Goal: Task Accomplishment & Management: Use online tool/utility

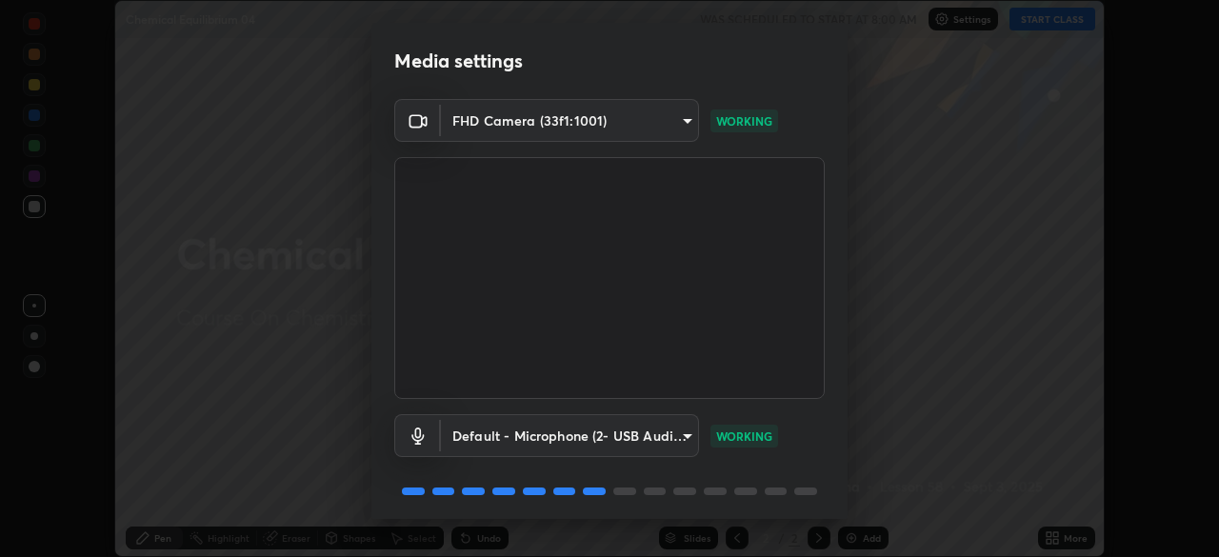
scroll to position [68, 0]
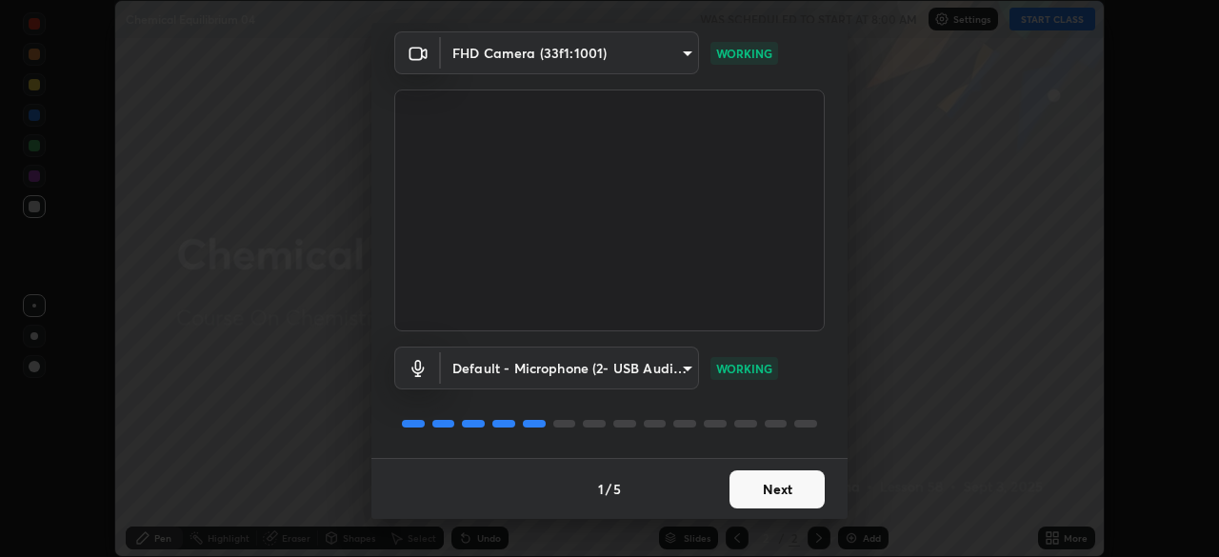
click at [759, 482] on button "Next" at bounding box center [777, 490] width 95 height 38
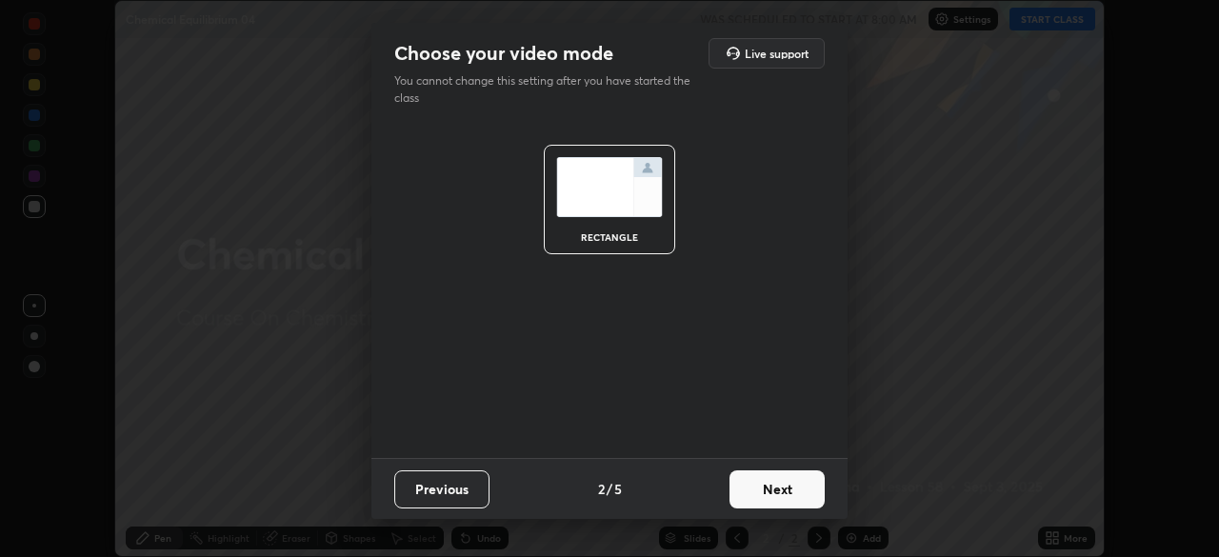
scroll to position [0, 0]
click at [765, 496] on button "Next" at bounding box center [777, 490] width 95 height 38
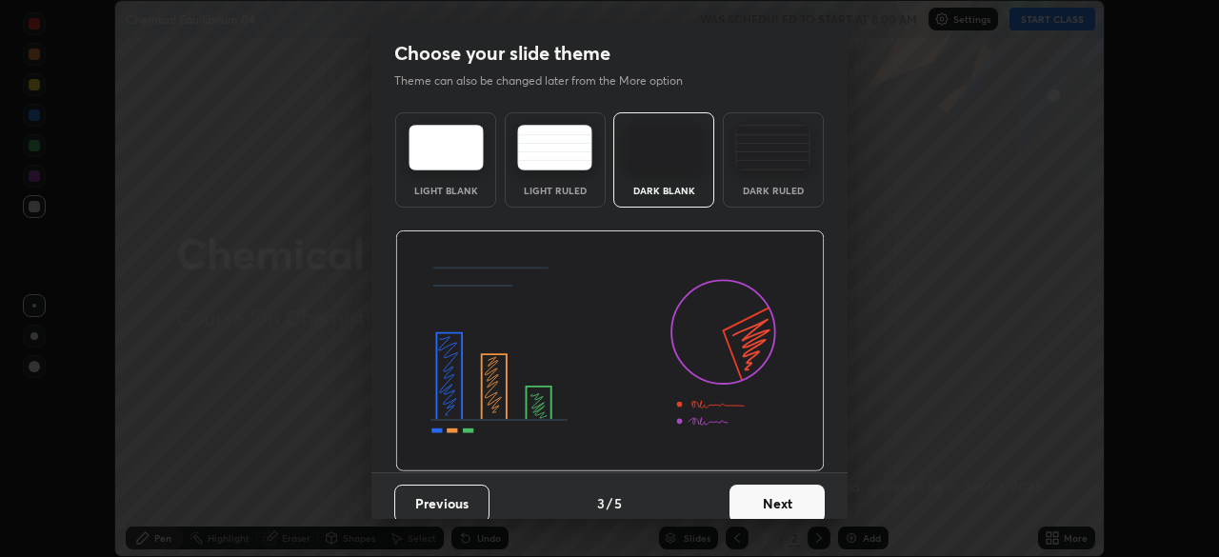
click at [766, 494] on button "Next" at bounding box center [777, 504] width 95 height 38
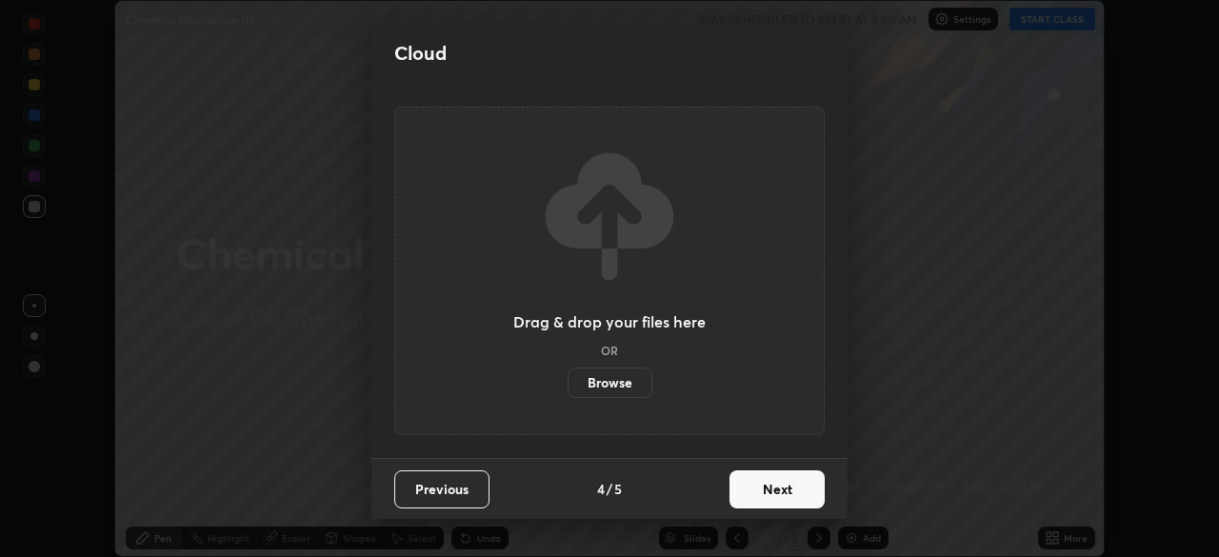
click at [754, 485] on button "Next" at bounding box center [777, 490] width 95 height 38
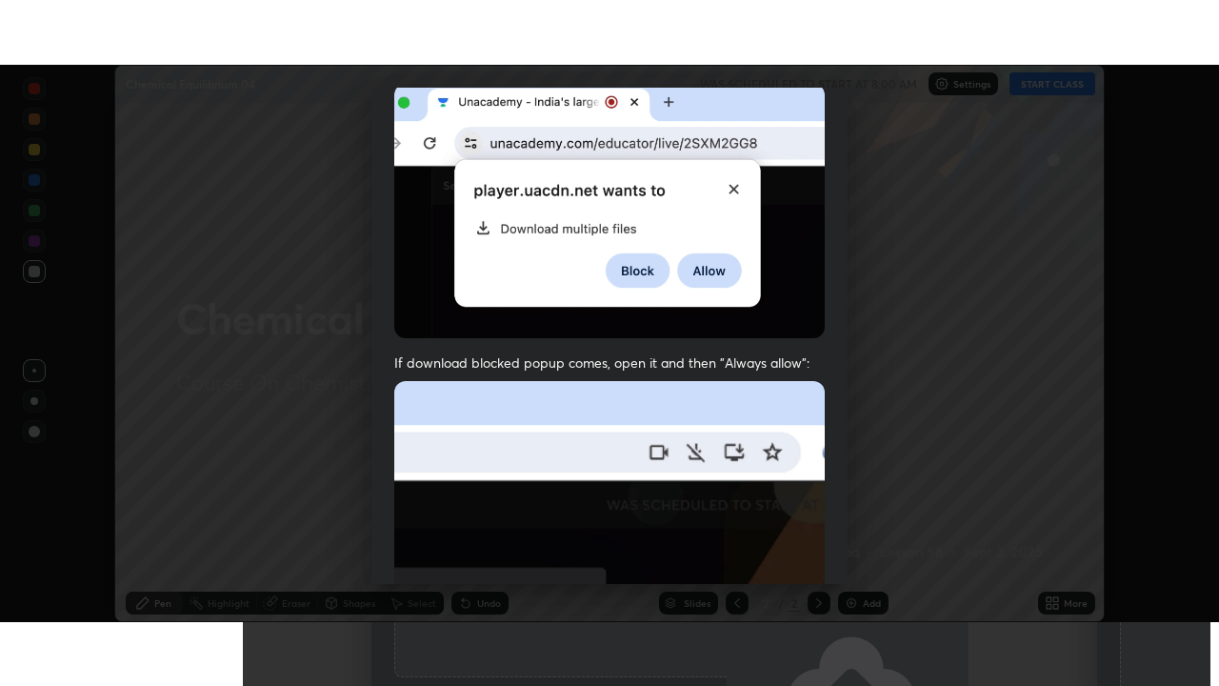
scroll to position [456, 0]
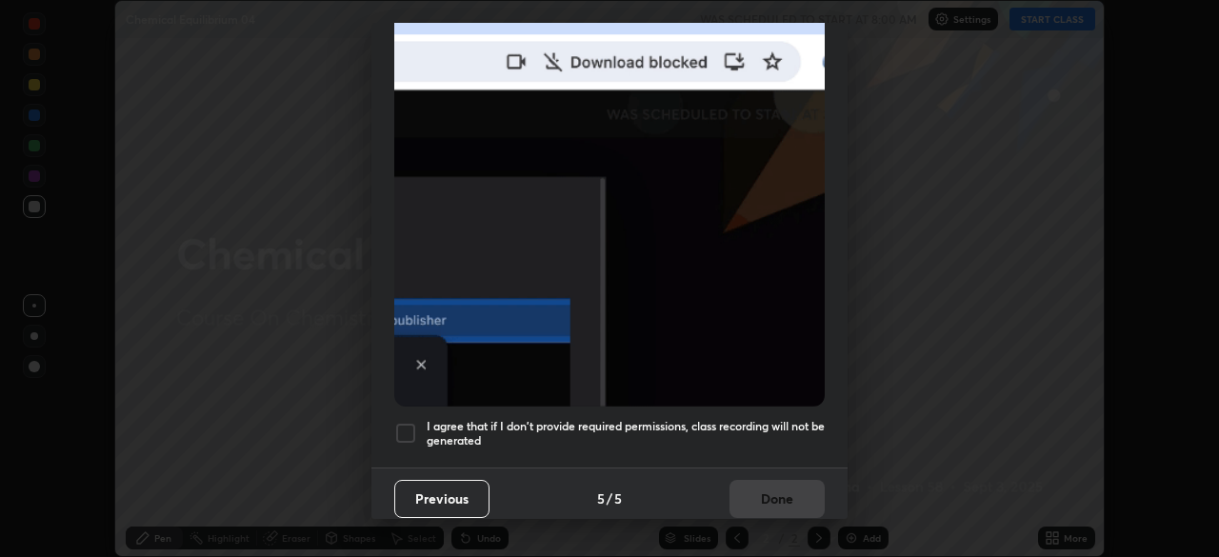
click at [711, 420] on h5 "I agree that if I don't provide required permissions, class recording will not …" at bounding box center [626, 434] width 398 height 30
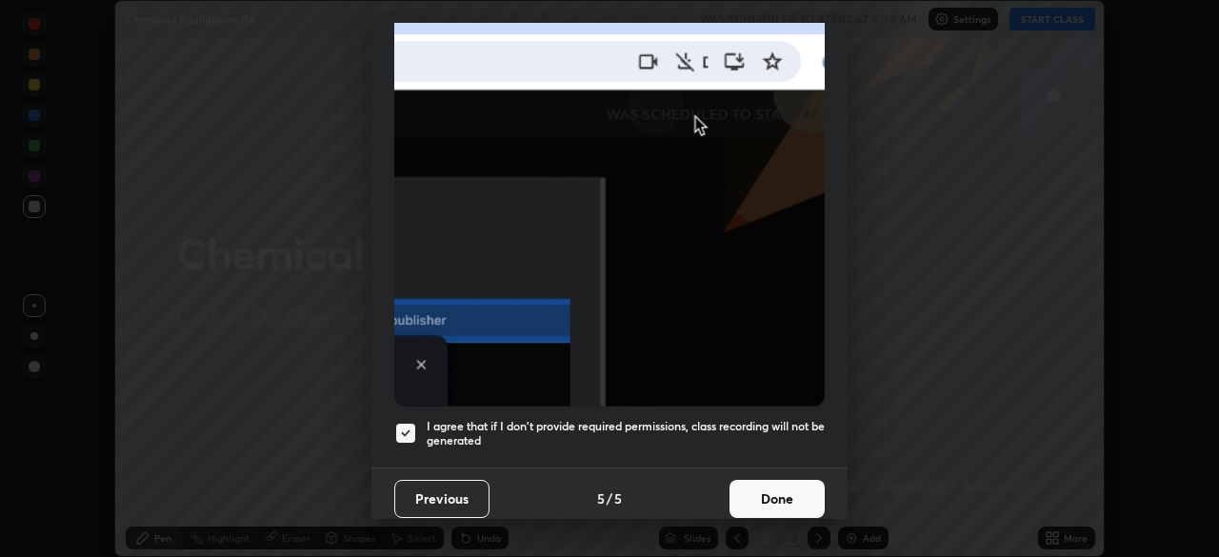
click at [778, 480] on button "Done" at bounding box center [777, 499] width 95 height 38
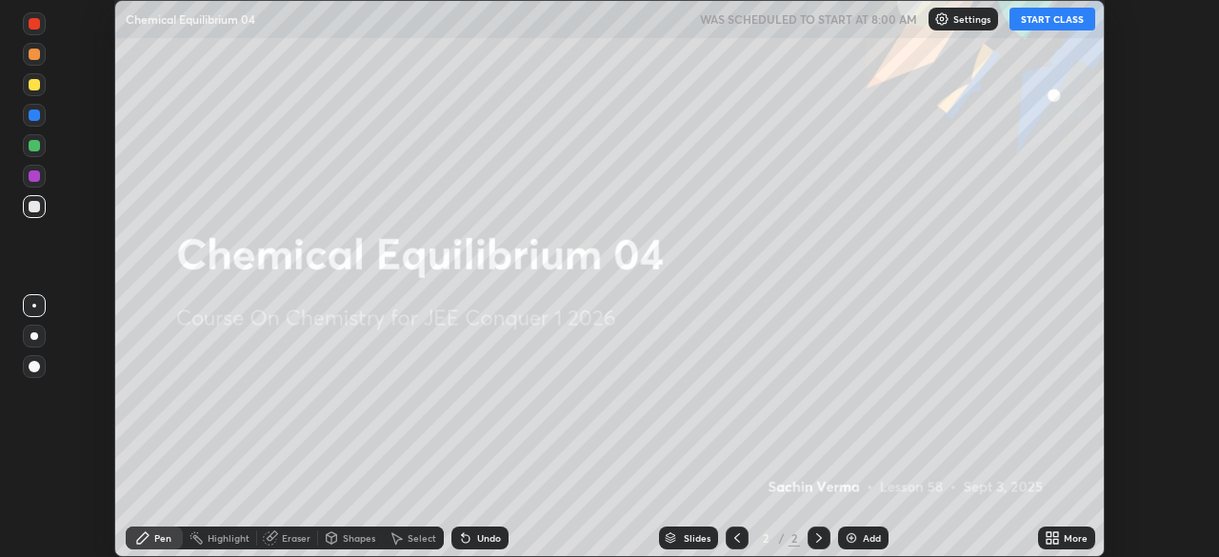
click at [1049, 534] on icon at bounding box center [1049, 535] width 5 height 5
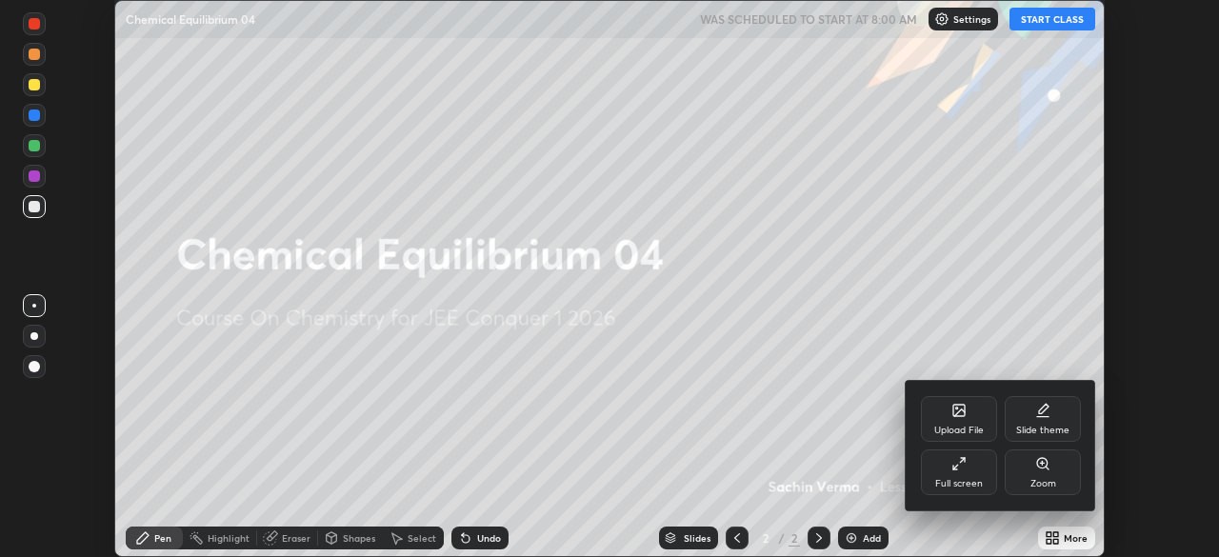
click at [977, 473] on div "Full screen" at bounding box center [959, 473] width 76 height 46
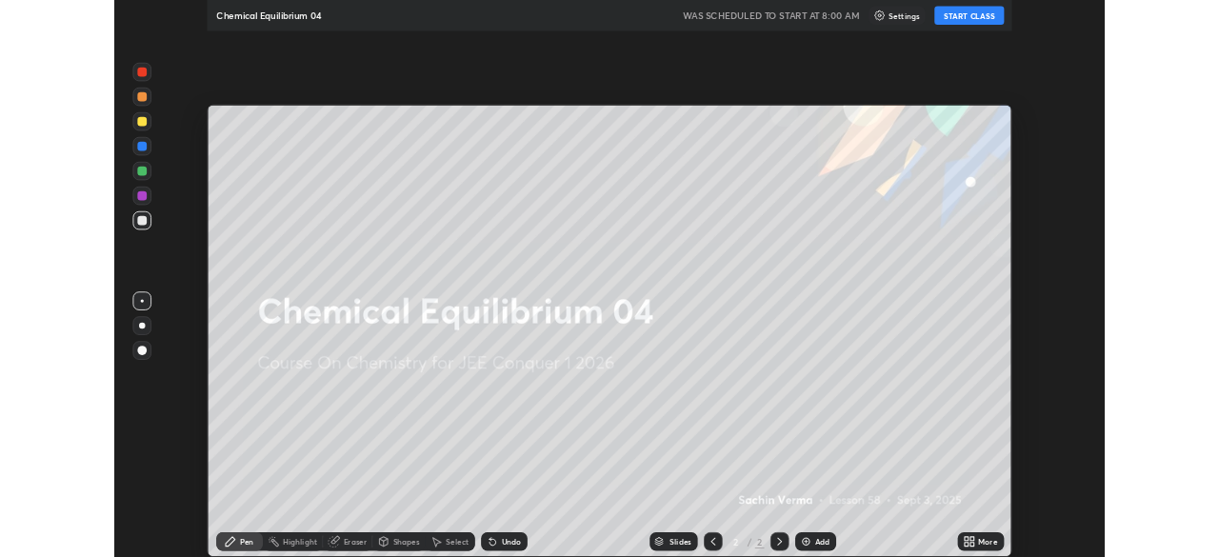
scroll to position [686, 1219]
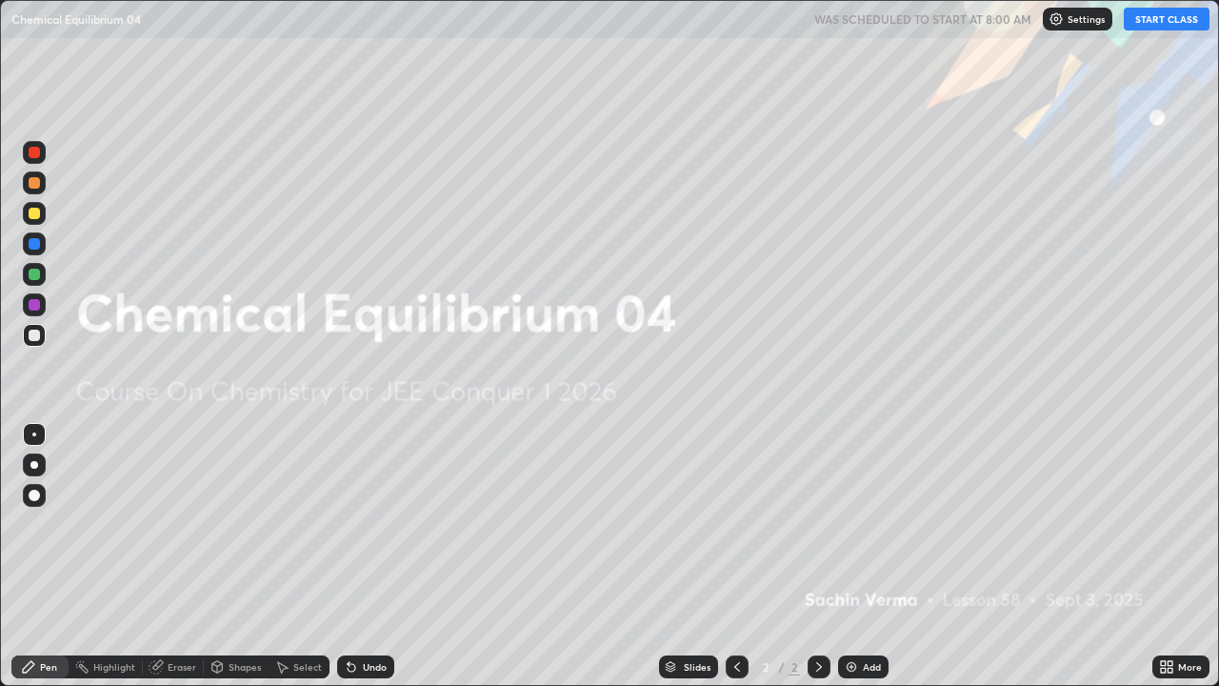
click at [866, 556] on div "Add" at bounding box center [872, 667] width 18 height 10
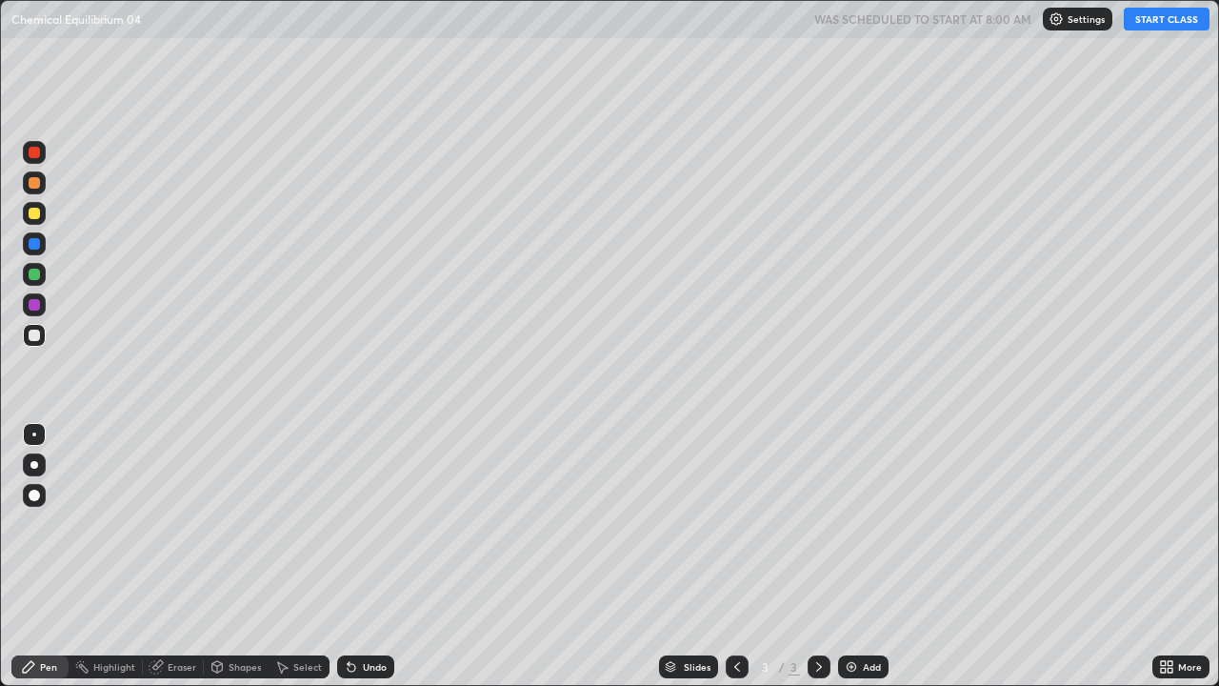
click at [1145, 12] on button "START CLASS" at bounding box center [1167, 19] width 86 height 23
click at [36, 212] on div at bounding box center [34, 213] width 11 height 11
click at [34, 462] on div at bounding box center [34, 465] width 8 height 8
click at [379, 556] on div "Undo" at bounding box center [365, 666] width 57 height 23
click at [368, 556] on div "Undo" at bounding box center [375, 667] width 24 height 10
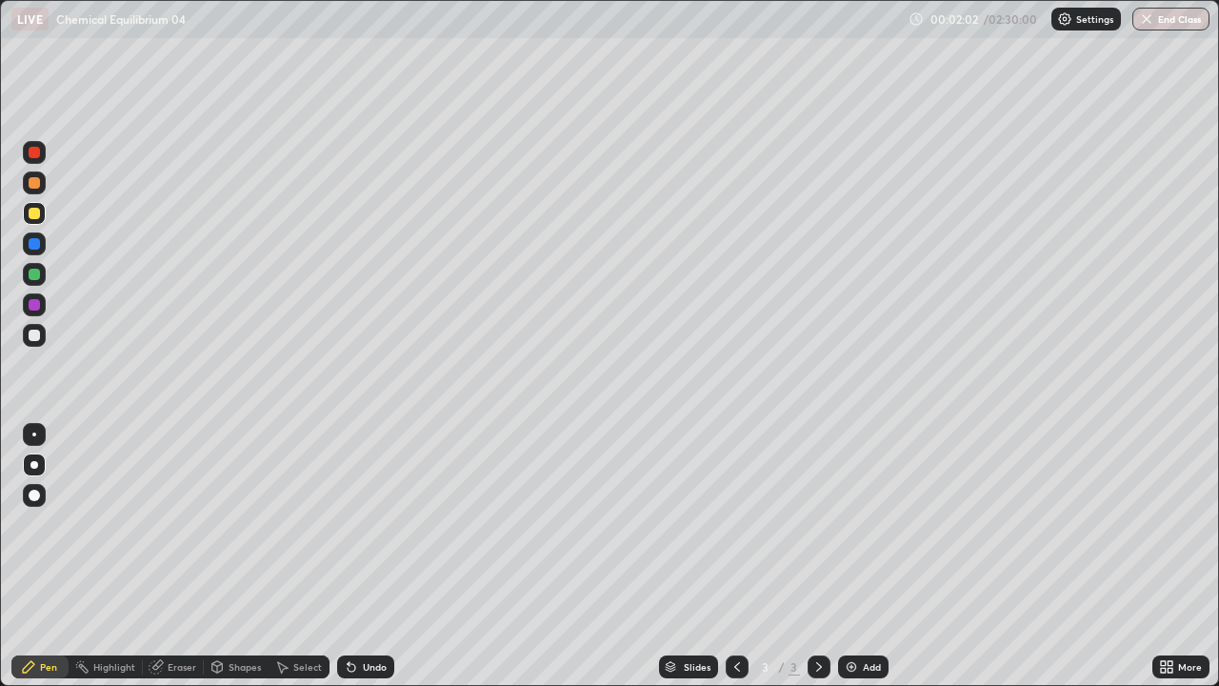
click at [365, 556] on div "Undo" at bounding box center [375, 667] width 24 height 10
click at [861, 556] on div "Add" at bounding box center [863, 666] width 50 height 23
click at [381, 556] on div "Undo" at bounding box center [375, 667] width 24 height 10
click at [371, 556] on div "Undo" at bounding box center [375, 667] width 24 height 10
click at [342, 556] on div "Undo" at bounding box center [365, 666] width 57 height 23
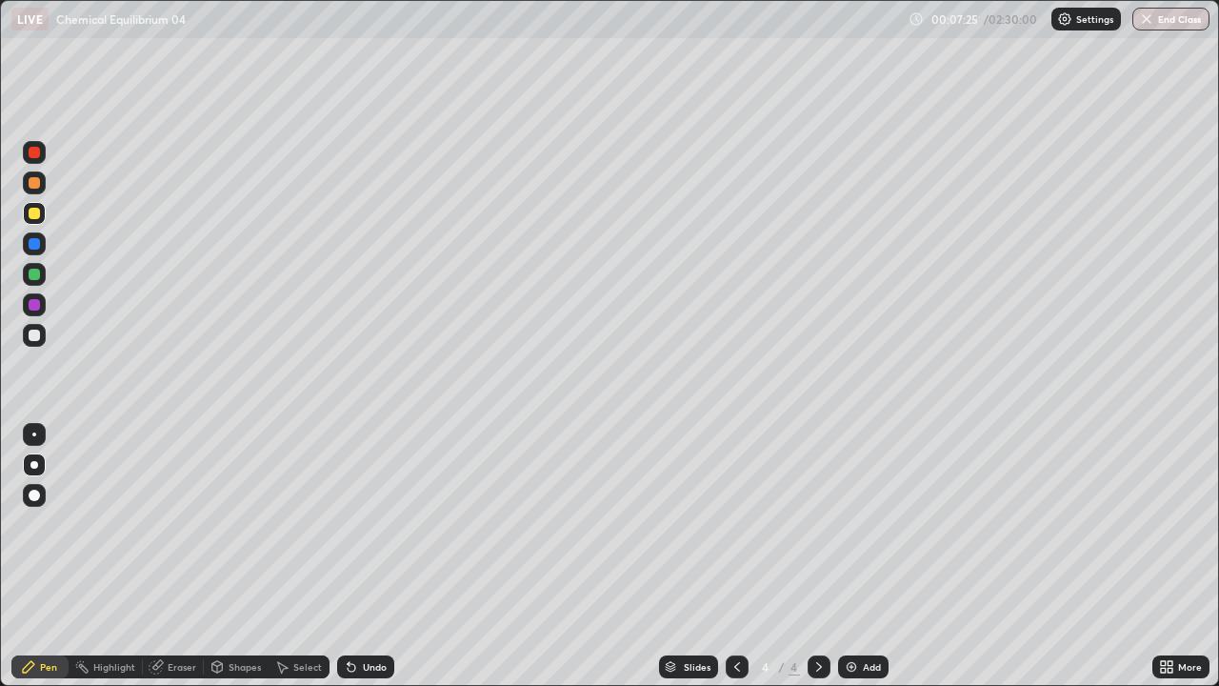
click at [857, 556] on img at bounding box center [851, 666] width 15 height 15
click at [868, 556] on div "Add" at bounding box center [872, 667] width 18 height 10
click at [742, 556] on div at bounding box center [737, 666] width 23 height 23
click at [365, 556] on div "Undo" at bounding box center [365, 666] width 57 height 23
click at [362, 556] on div "Undo" at bounding box center [365, 666] width 57 height 23
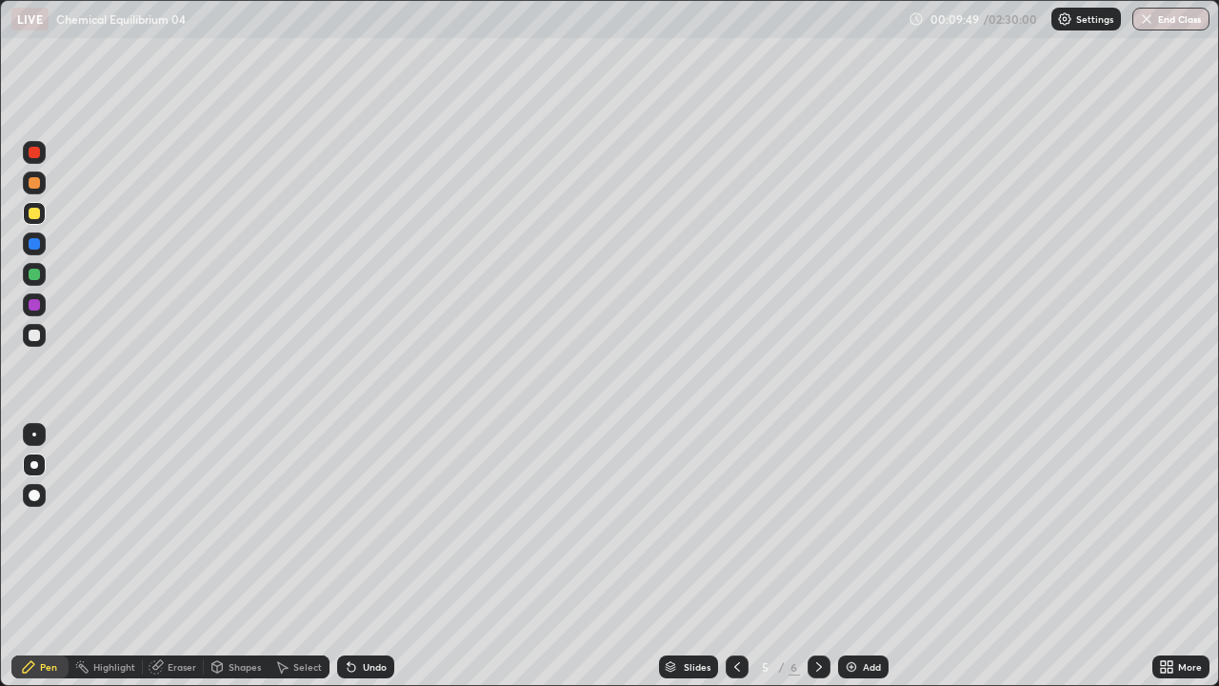
click at [366, 556] on div "Undo" at bounding box center [365, 666] width 57 height 23
click at [33, 275] on div at bounding box center [34, 274] width 11 height 11
click at [816, 556] on icon at bounding box center [819, 666] width 15 height 15
click at [35, 213] on div at bounding box center [34, 213] width 11 height 11
click at [373, 556] on div "Undo" at bounding box center [362, 667] width 65 height 38
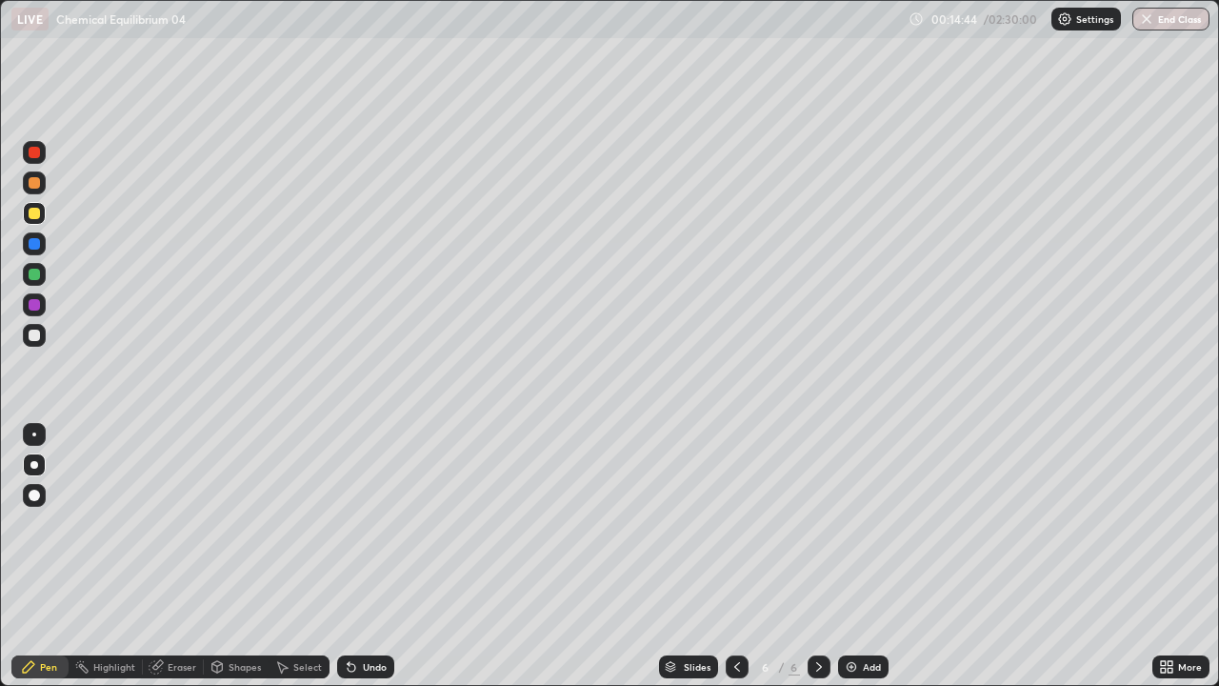
click at [180, 556] on div "Eraser" at bounding box center [173, 666] width 61 height 23
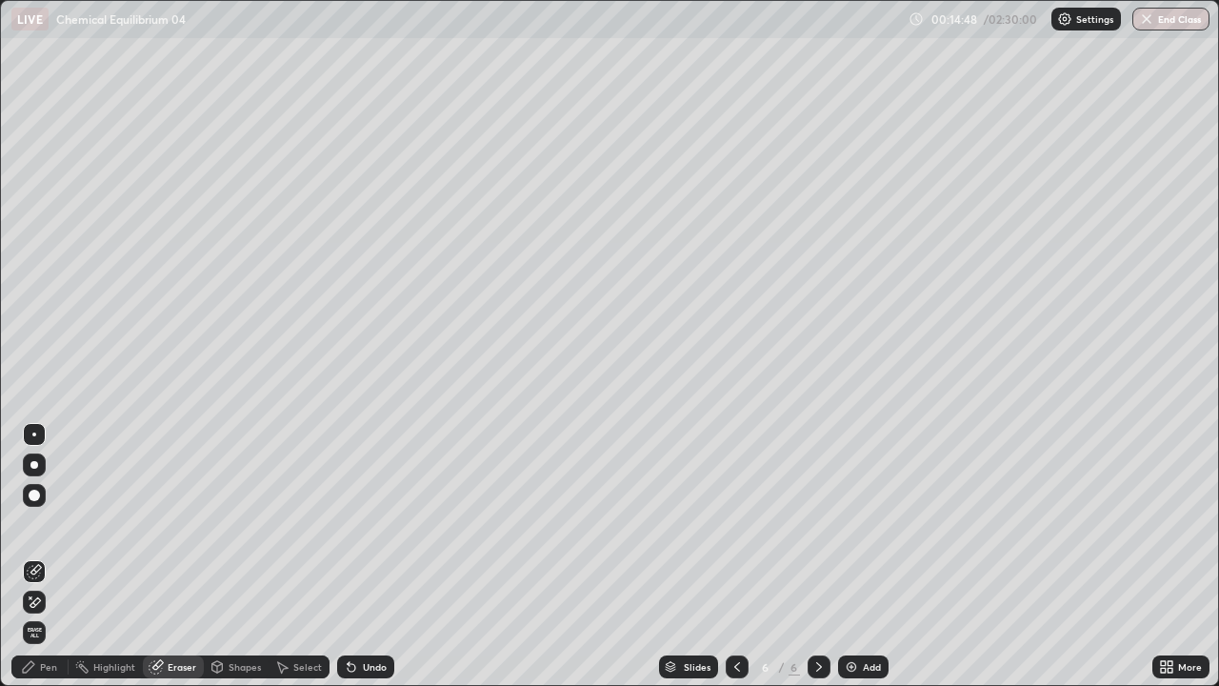
click at [50, 556] on div "Pen" at bounding box center [48, 667] width 17 height 10
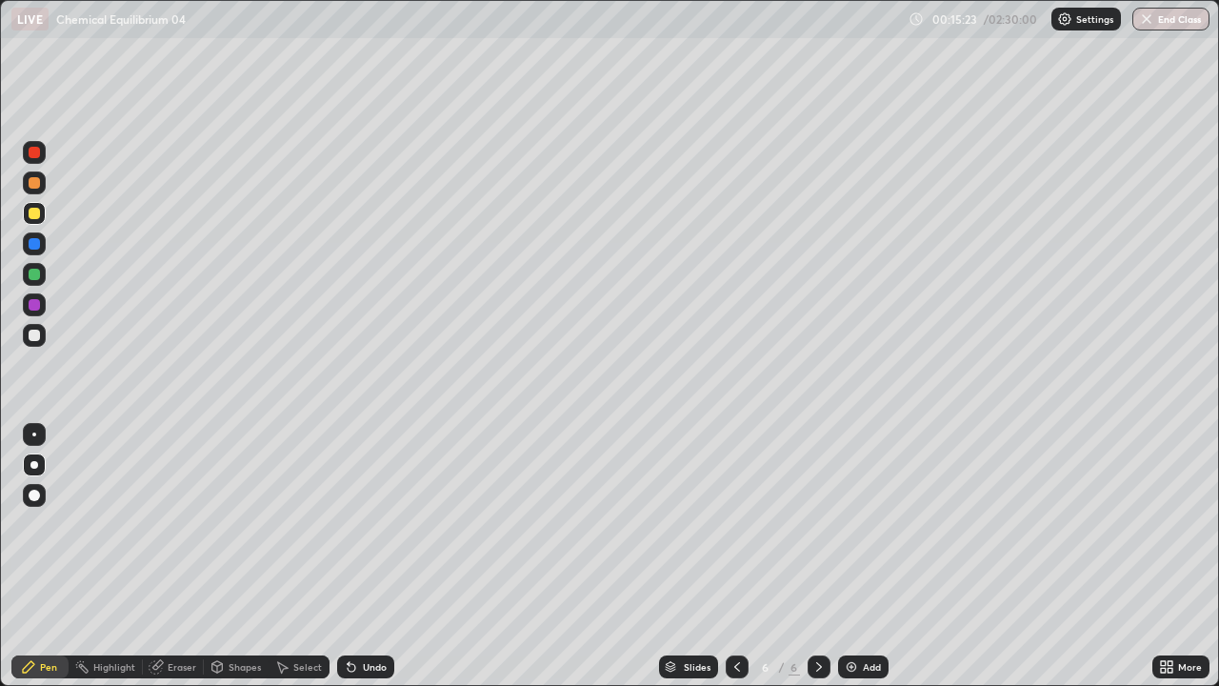
click at [174, 556] on div "Eraser" at bounding box center [182, 667] width 29 height 10
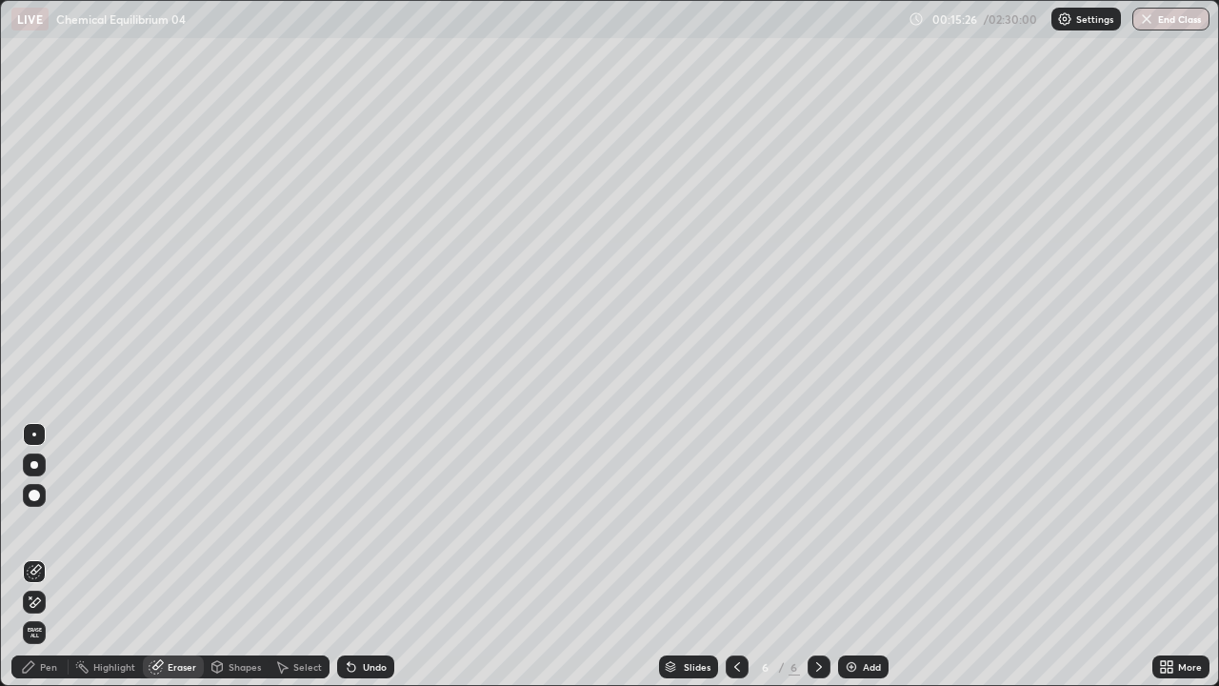
click at [50, 556] on div "Pen" at bounding box center [48, 667] width 17 height 10
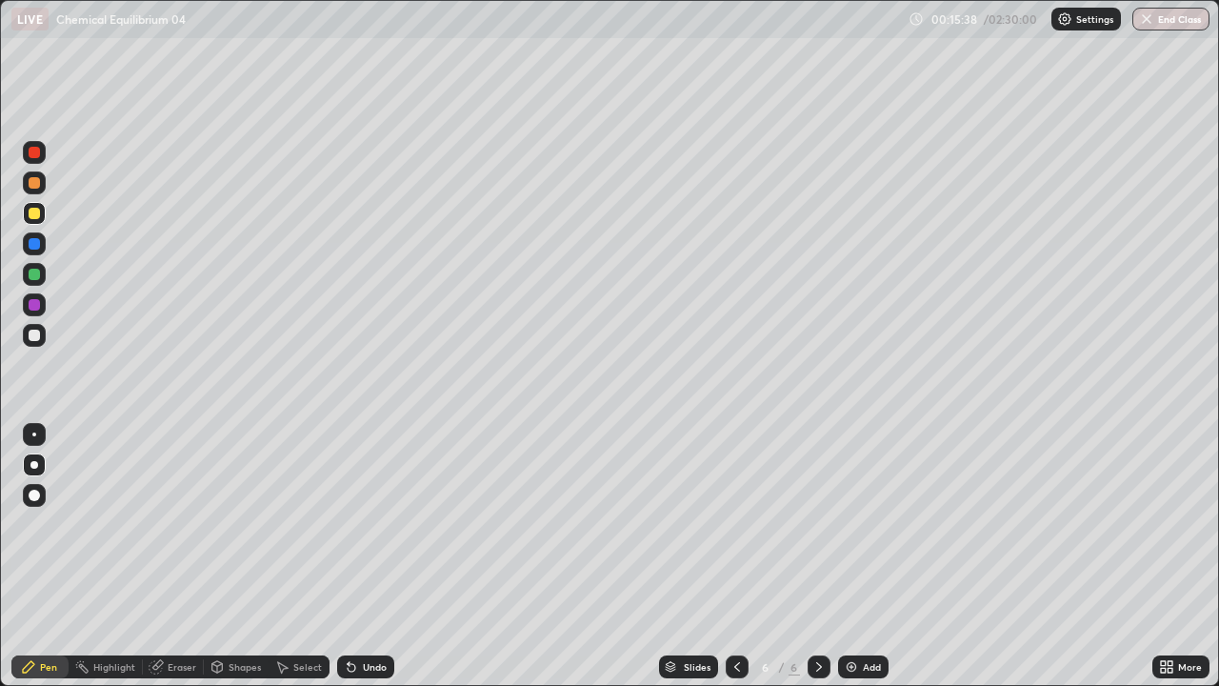
click at [861, 556] on div "Add" at bounding box center [863, 666] width 50 height 23
click at [36, 340] on div at bounding box center [34, 335] width 11 height 11
click at [378, 556] on div "Undo" at bounding box center [375, 667] width 24 height 10
click at [366, 556] on div "Undo" at bounding box center [375, 667] width 24 height 10
click at [363, 556] on div "Undo" at bounding box center [375, 667] width 24 height 10
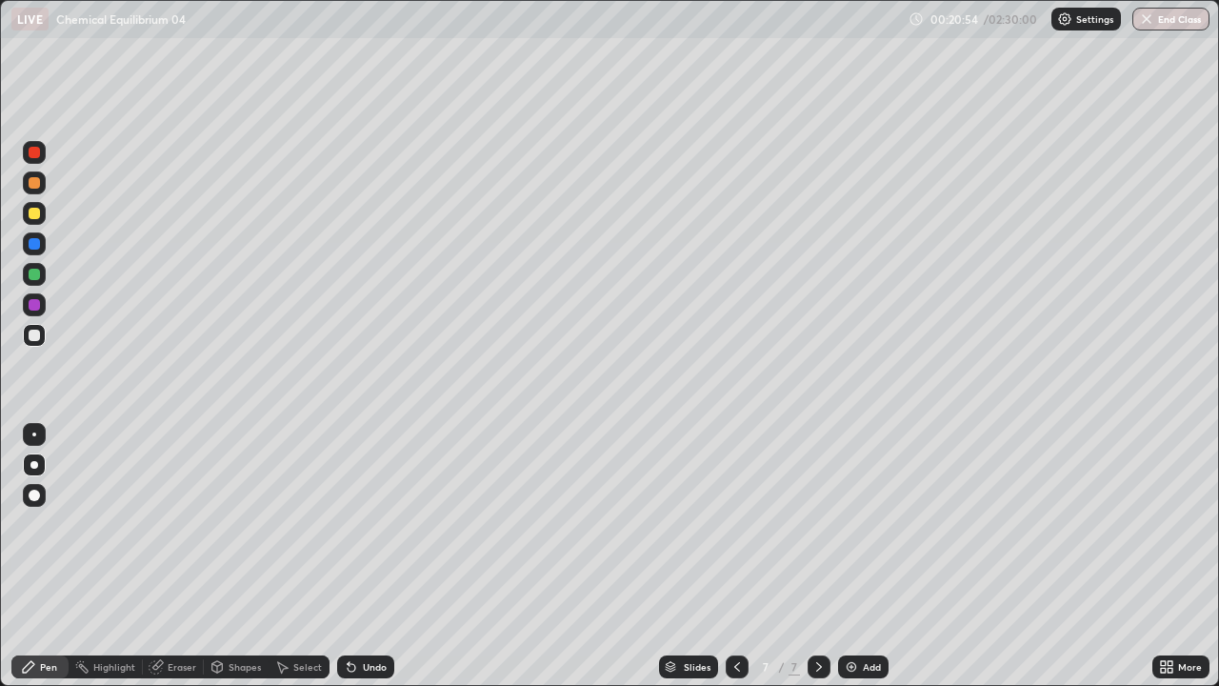
click at [359, 556] on div "Undo" at bounding box center [365, 666] width 57 height 23
click at [361, 556] on div "Undo" at bounding box center [365, 666] width 57 height 23
click at [874, 556] on div "Add" at bounding box center [863, 666] width 50 height 23
click at [388, 556] on div "Undo" at bounding box center [365, 666] width 57 height 23
click at [376, 556] on div "Undo" at bounding box center [365, 666] width 57 height 23
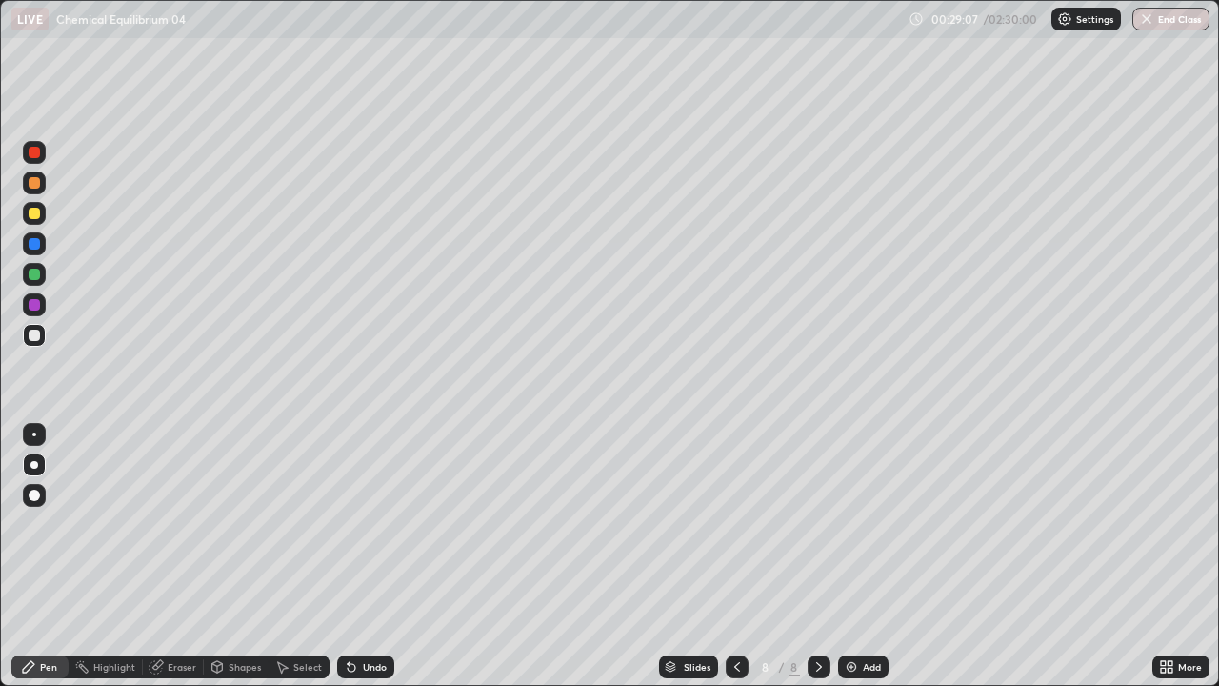
click at [375, 556] on div "Undo" at bounding box center [375, 667] width 24 height 10
click at [371, 556] on div "Undo" at bounding box center [365, 666] width 57 height 23
click at [375, 556] on div "Undo" at bounding box center [375, 667] width 24 height 10
click at [357, 556] on div "Undo" at bounding box center [365, 666] width 57 height 23
click at [358, 556] on div "Undo" at bounding box center [365, 666] width 57 height 23
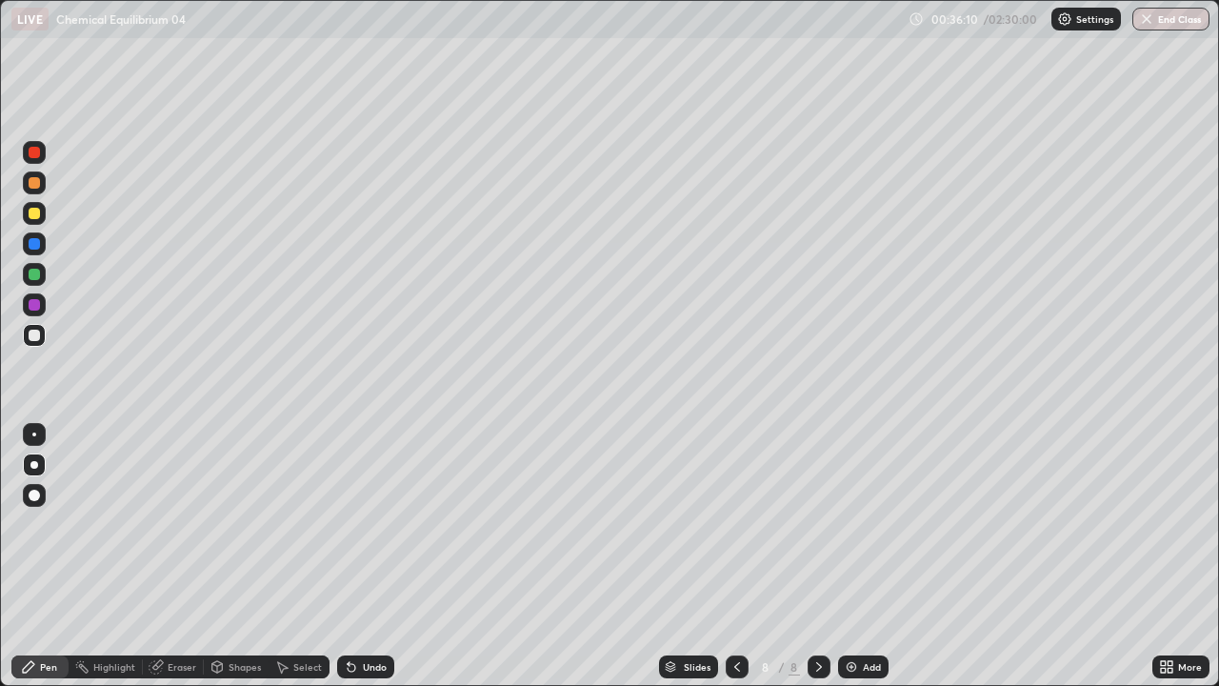
click at [868, 556] on div "Add" at bounding box center [872, 667] width 18 height 10
click at [852, 556] on img at bounding box center [851, 666] width 15 height 15
click at [375, 556] on div "Undo" at bounding box center [365, 666] width 57 height 23
click at [371, 556] on div "Undo" at bounding box center [375, 667] width 24 height 10
click at [735, 556] on icon at bounding box center [736, 666] width 15 height 15
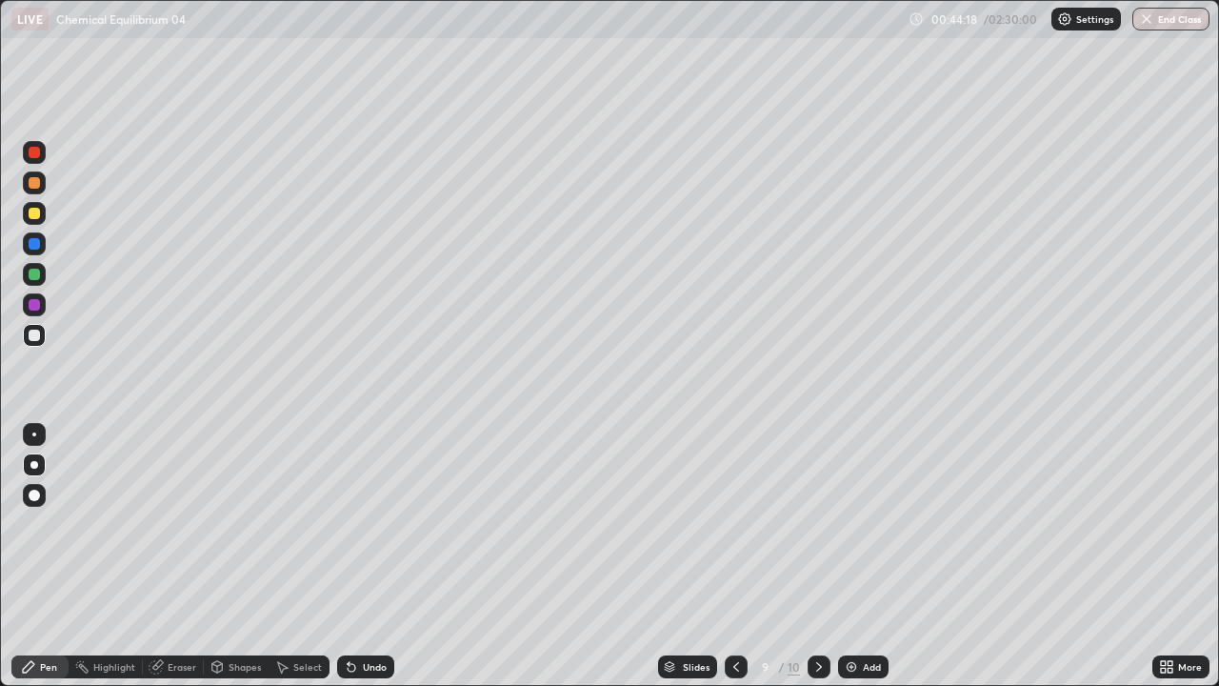
click at [736, 556] on icon at bounding box center [737, 667] width 6 height 10
click at [734, 556] on icon at bounding box center [737, 667] width 6 height 10
click at [733, 556] on icon at bounding box center [736, 666] width 15 height 15
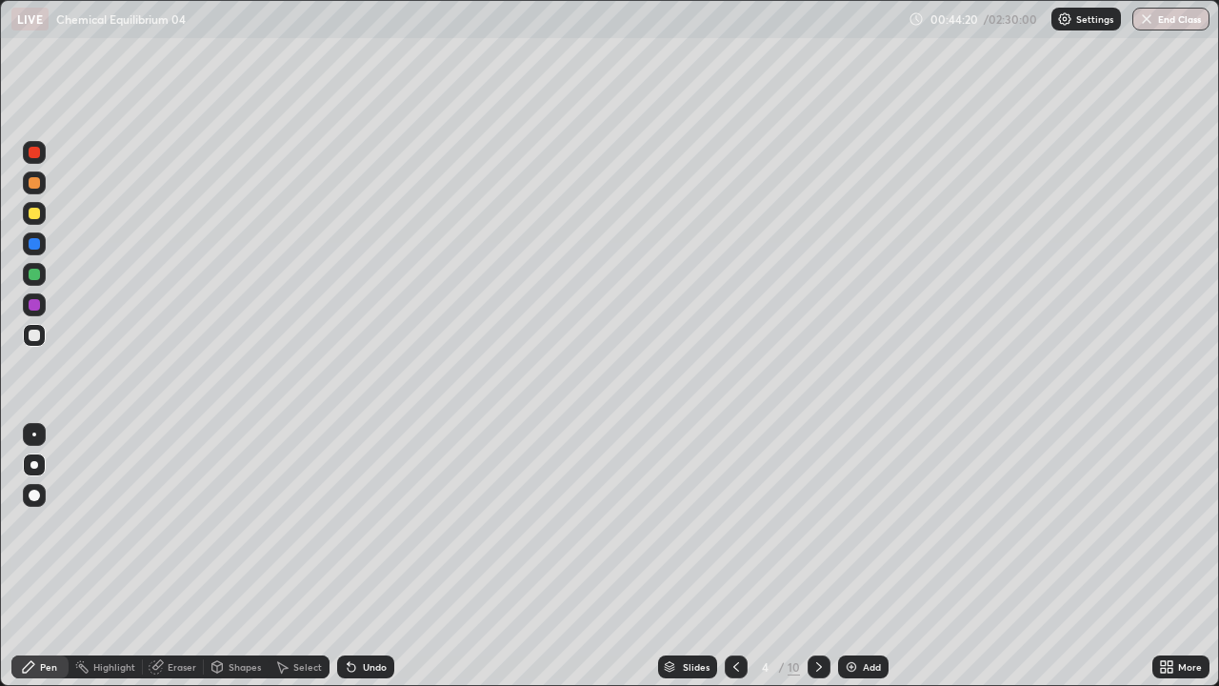
click at [734, 556] on icon at bounding box center [736, 666] width 15 height 15
click at [816, 556] on icon at bounding box center [819, 666] width 15 height 15
click at [817, 556] on icon at bounding box center [819, 666] width 15 height 15
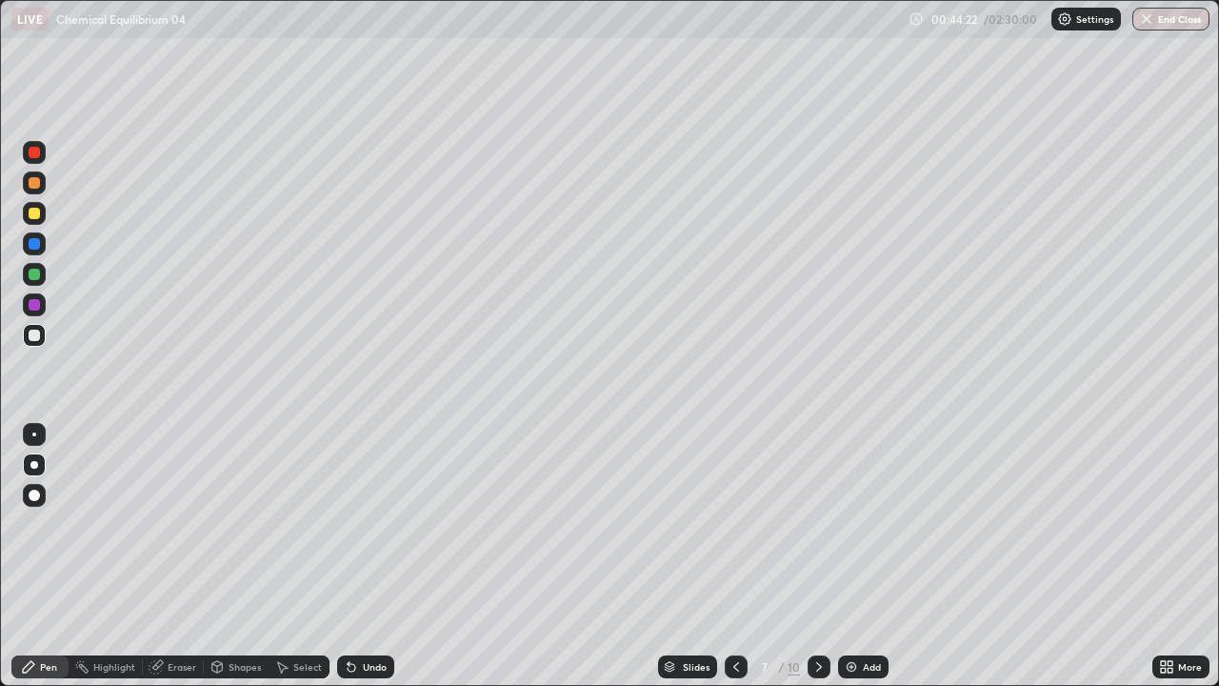
click at [821, 556] on icon at bounding box center [819, 666] width 15 height 15
click at [817, 556] on icon at bounding box center [819, 666] width 15 height 15
click at [372, 556] on div "Undo" at bounding box center [375, 667] width 24 height 10
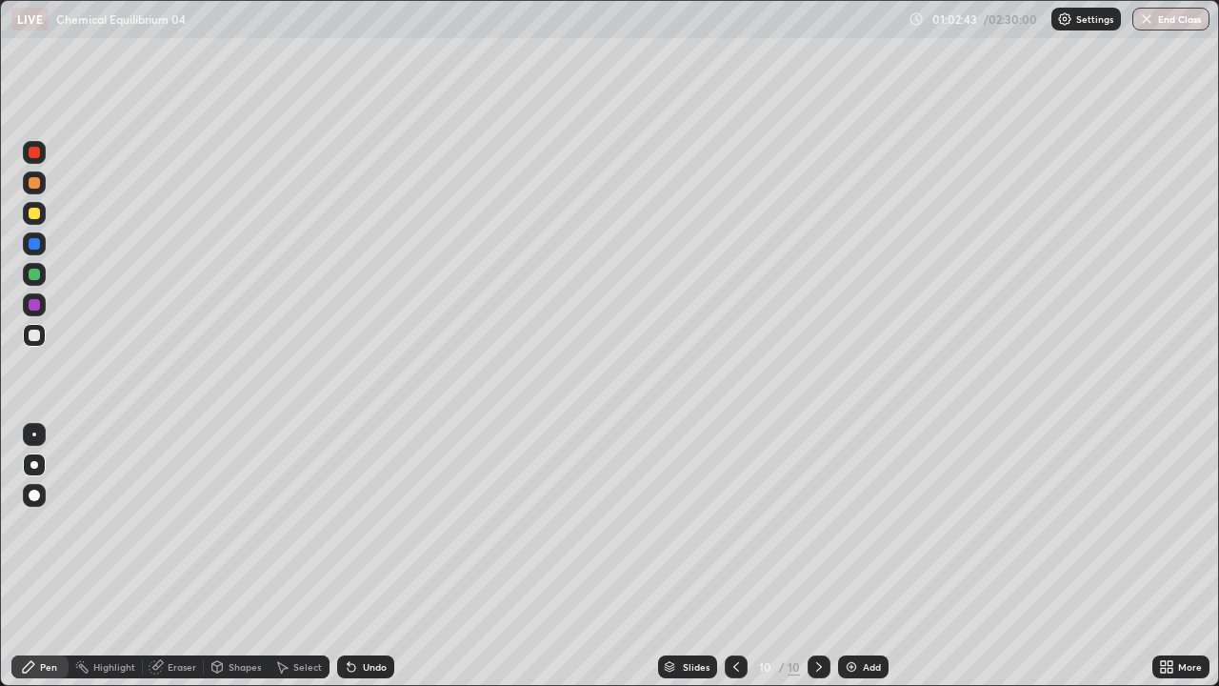
click at [866, 556] on div "Add" at bounding box center [872, 667] width 18 height 10
click at [844, 556] on img at bounding box center [851, 666] width 15 height 15
click at [859, 556] on div "Add" at bounding box center [863, 666] width 50 height 23
click at [32, 216] on div at bounding box center [34, 213] width 11 height 11
click at [735, 556] on icon at bounding box center [737, 666] width 15 height 15
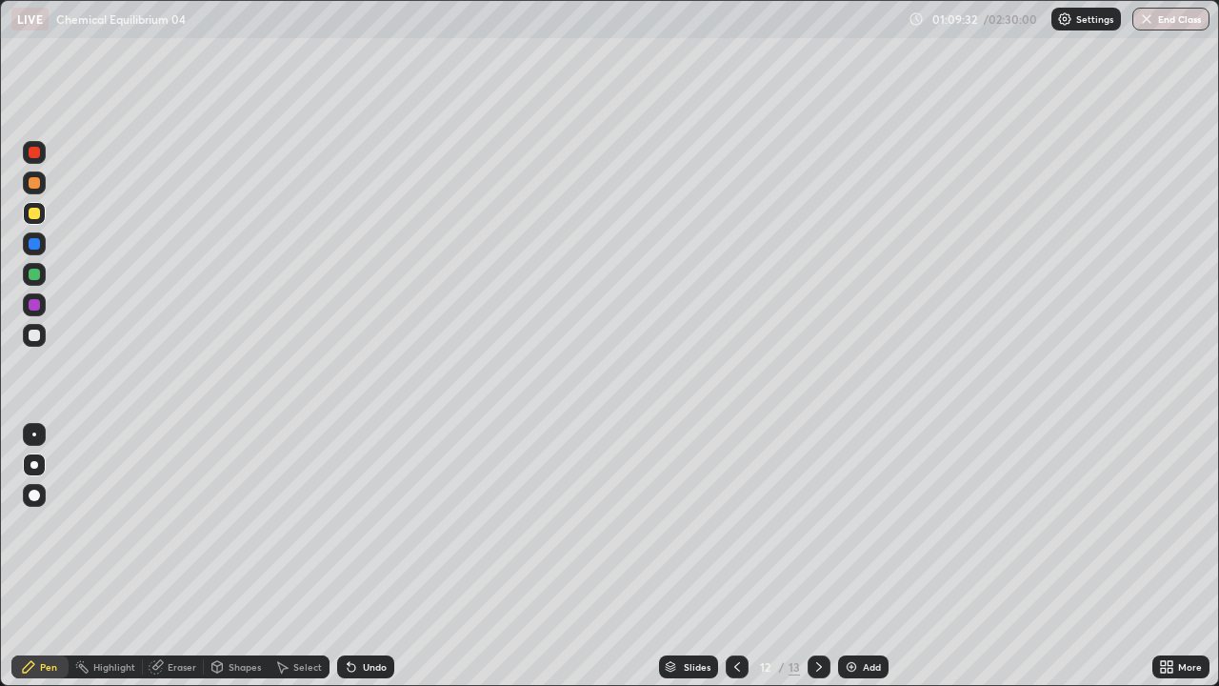
click at [364, 556] on div "Undo" at bounding box center [365, 666] width 57 height 23
click at [859, 556] on div "Add" at bounding box center [863, 666] width 50 height 23
click at [735, 556] on icon at bounding box center [737, 666] width 15 height 15
click at [816, 556] on icon at bounding box center [819, 666] width 15 height 15
click at [735, 556] on icon at bounding box center [737, 666] width 15 height 15
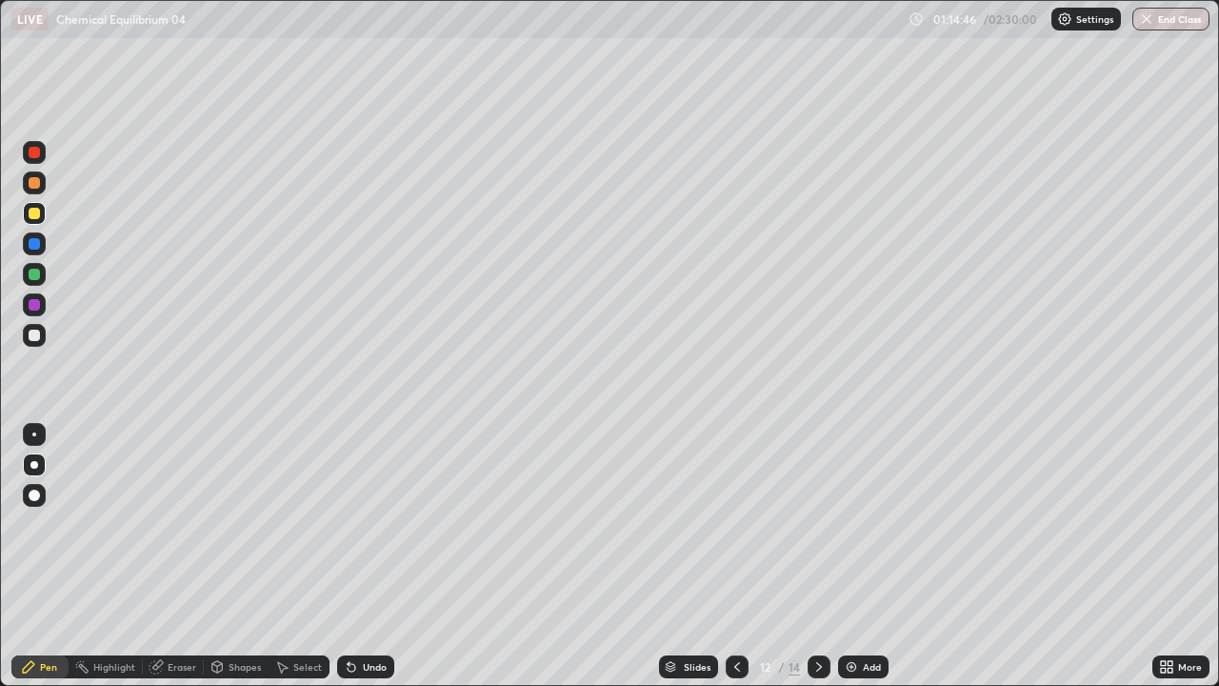
click at [743, 556] on div at bounding box center [737, 666] width 23 height 23
click at [819, 556] on icon at bounding box center [819, 666] width 15 height 15
click at [817, 556] on icon at bounding box center [819, 666] width 15 height 15
click at [808, 556] on div at bounding box center [819, 666] width 23 height 23
click at [368, 556] on div "Undo" at bounding box center [375, 667] width 24 height 10
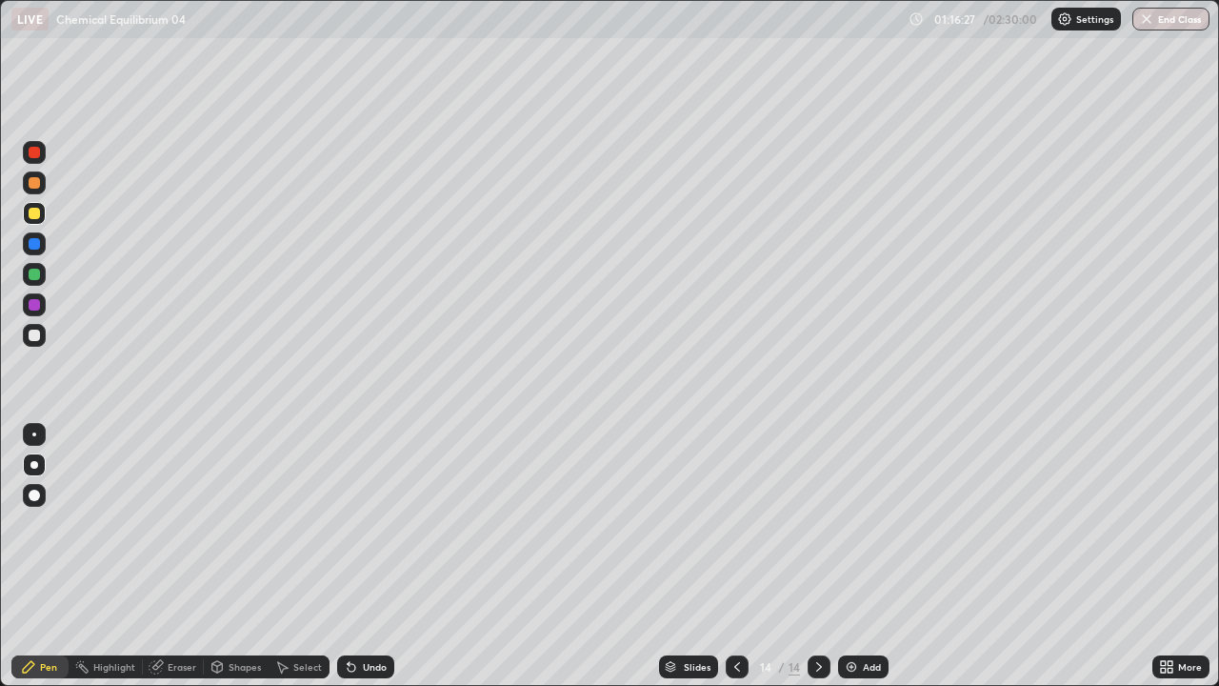
click at [371, 556] on div "Undo" at bounding box center [375, 667] width 24 height 10
click at [377, 556] on div "Undo" at bounding box center [375, 667] width 24 height 10
click at [379, 556] on div "Undo" at bounding box center [375, 667] width 24 height 10
click at [346, 556] on icon at bounding box center [351, 666] width 15 height 15
click at [348, 556] on icon at bounding box center [349, 663] width 2 height 2
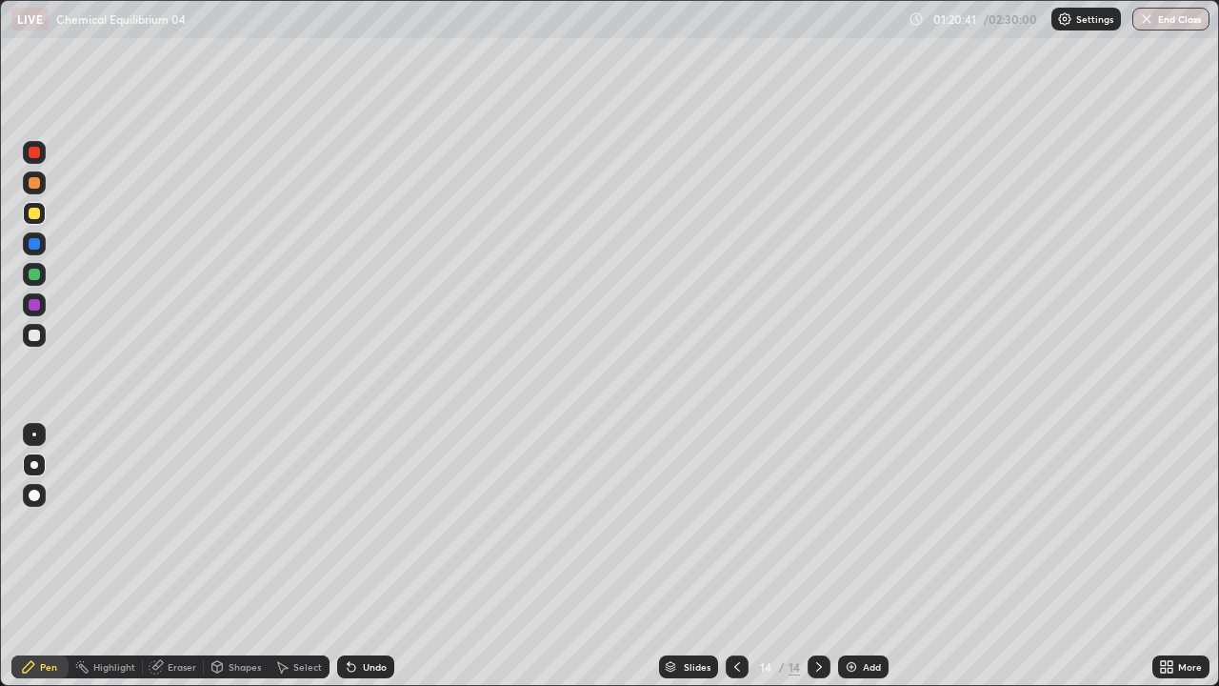
click at [855, 556] on img at bounding box center [851, 666] width 15 height 15
click at [381, 556] on div "Undo" at bounding box center [375, 667] width 24 height 10
click at [376, 556] on div "Undo" at bounding box center [375, 667] width 24 height 10
click at [373, 556] on div "Undo" at bounding box center [375, 667] width 24 height 10
click at [369, 556] on div "Undo" at bounding box center [365, 666] width 57 height 23
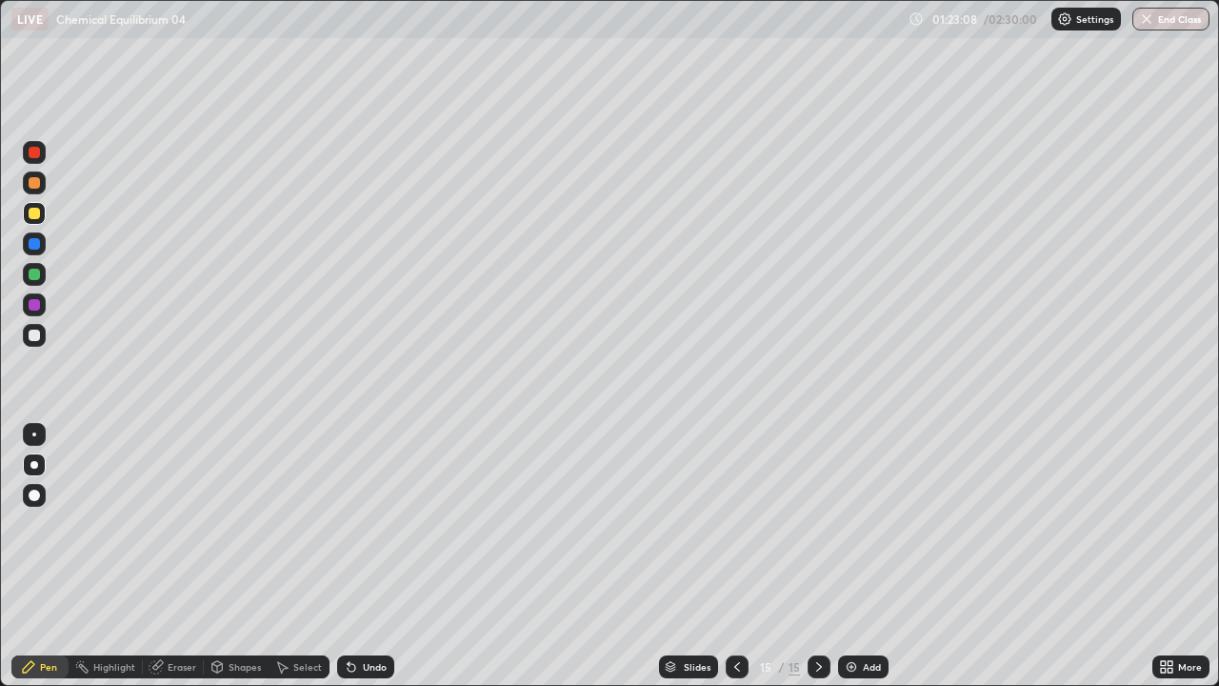
click at [842, 556] on div "Add" at bounding box center [863, 666] width 50 height 23
click at [375, 556] on div "Undo" at bounding box center [375, 667] width 24 height 10
click at [349, 556] on icon at bounding box center [352, 668] width 8 height 8
click at [366, 556] on div "Undo" at bounding box center [375, 667] width 24 height 10
click at [368, 556] on div "Undo" at bounding box center [375, 667] width 24 height 10
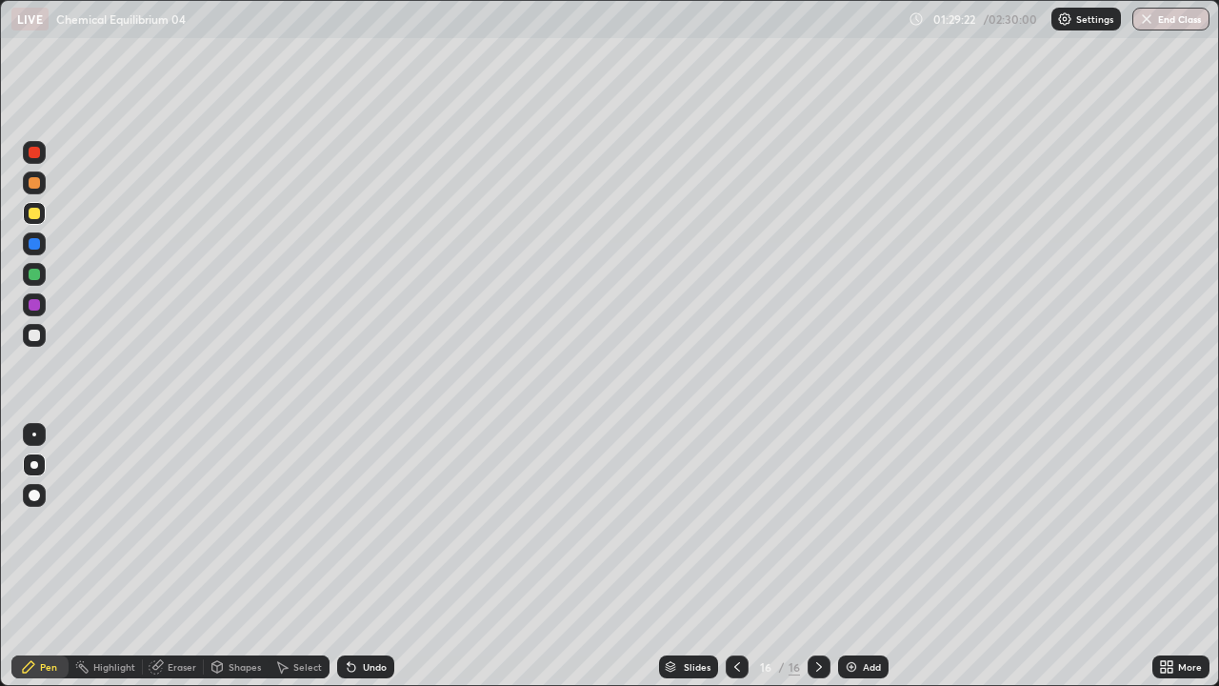
click at [859, 556] on div "Add" at bounding box center [863, 666] width 50 height 23
click at [817, 556] on icon at bounding box center [819, 666] width 15 height 15
click at [856, 556] on img at bounding box center [851, 666] width 15 height 15
click at [367, 556] on div "Undo" at bounding box center [375, 667] width 24 height 10
click at [363, 556] on div "Undo" at bounding box center [375, 667] width 24 height 10
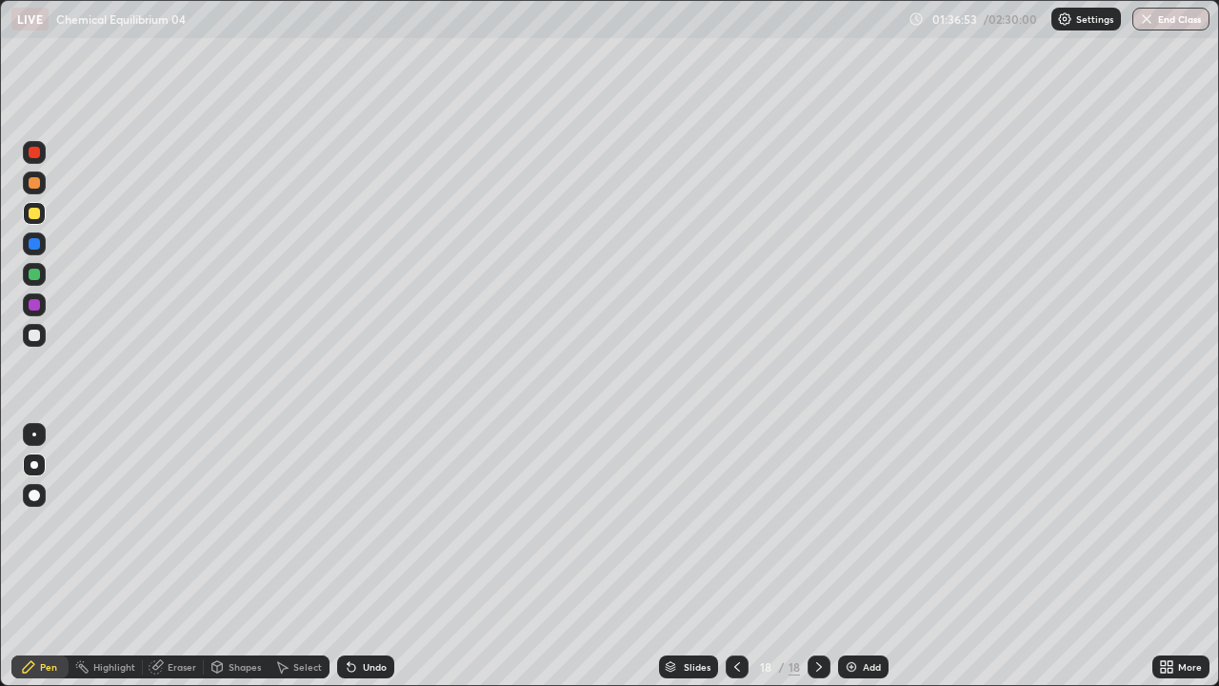
click at [355, 556] on icon at bounding box center [351, 666] width 15 height 15
click at [369, 556] on div "Undo" at bounding box center [375, 667] width 24 height 10
click at [363, 556] on div "Undo" at bounding box center [365, 666] width 57 height 23
click at [856, 556] on img at bounding box center [851, 666] width 15 height 15
click at [33, 336] on div at bounding box center [34, 335] width 11 height 11
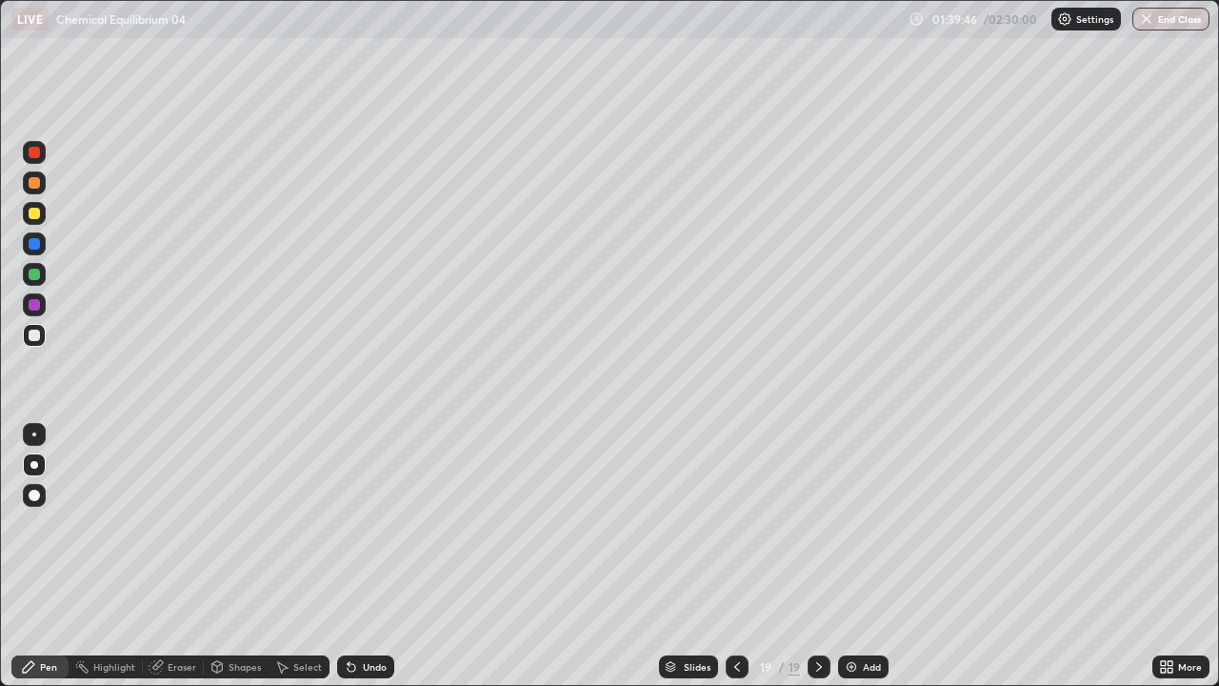
click at [37, 211] on div at bounding box center [34, 213] width 11 height 11
click at [356, 556] on div "Undo" at bounding box center [365, 666] width 57 height 23
click at [361, 556] on div "Undo" at bounding box center [365, 666] width 57 height 23
click at [737, 556] on icon at bounding box center [737, 666] width 15 height 15
click at [44, 275] on div at bounding box center [34, 274] width 23 height 23
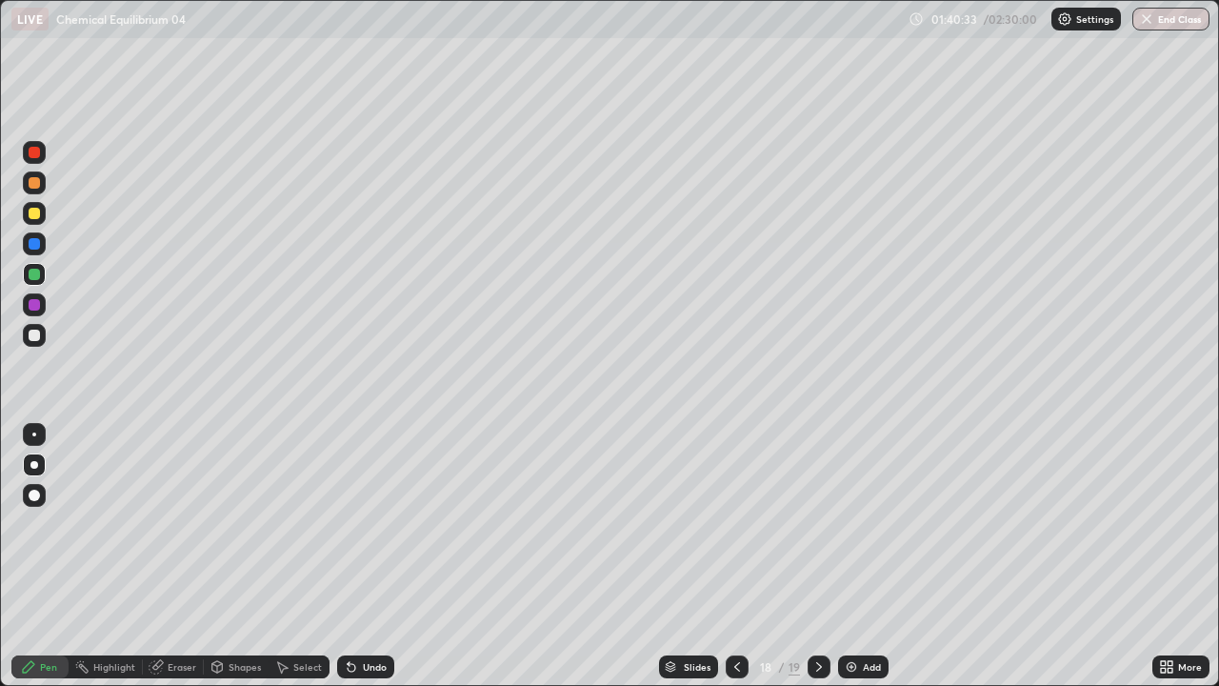
click at [357, 556] on div "Undo" at bounding box center [365, 666] width 57 height 23
click at [374, 556] on div "Undo" at bounding box center [375, 667] width 24 height 10
click at [817, 556] on icon at bounding box center [819, 666] width 15 height 15
click at [38, 277] on div at bounding box center [34, 274] width 11 height 11
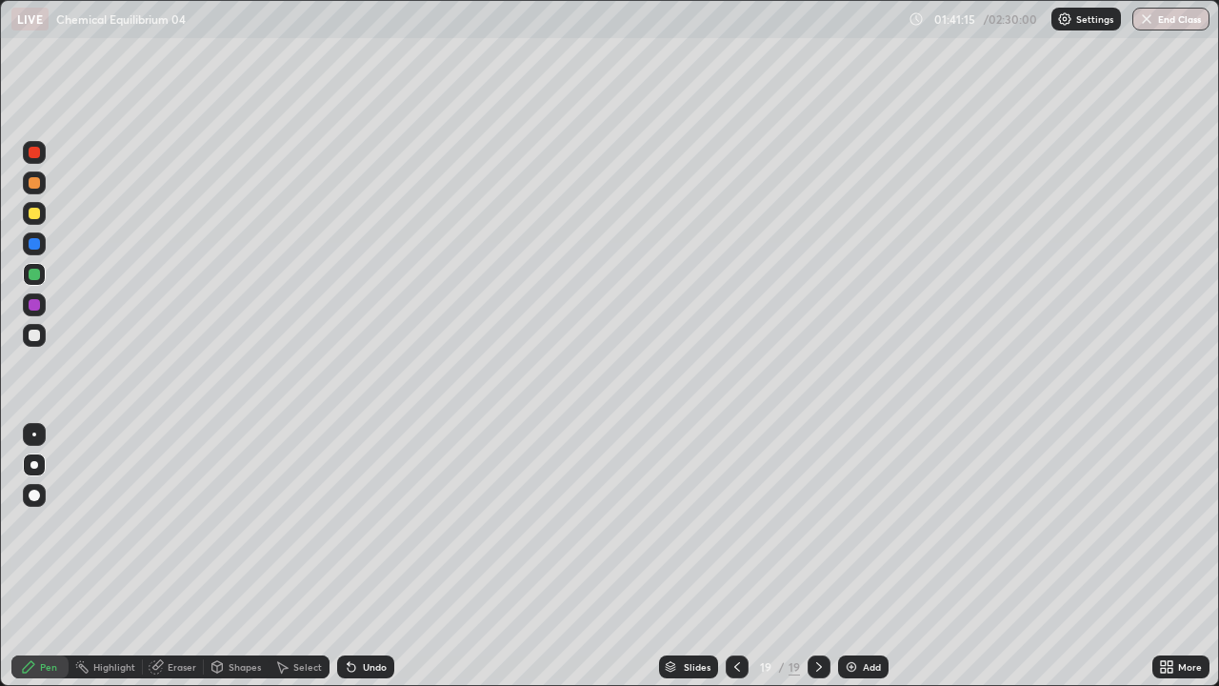
click at [39, 217] on div at bounding box center [34, 213] width 11 height 11
click at [370, 556] on div "Undo" at bounding box center [375, 667] width 24 height 10
click at [371, 556] on div "Undo" at bounding box center [365, 666] width 57 height 23
click at [381, 556] on div "Undo" at bounding box center [365, 666] width 57 height 23
click at [383, 556] on div "Undo" at bounding box center [365, 666] width 57 height 23
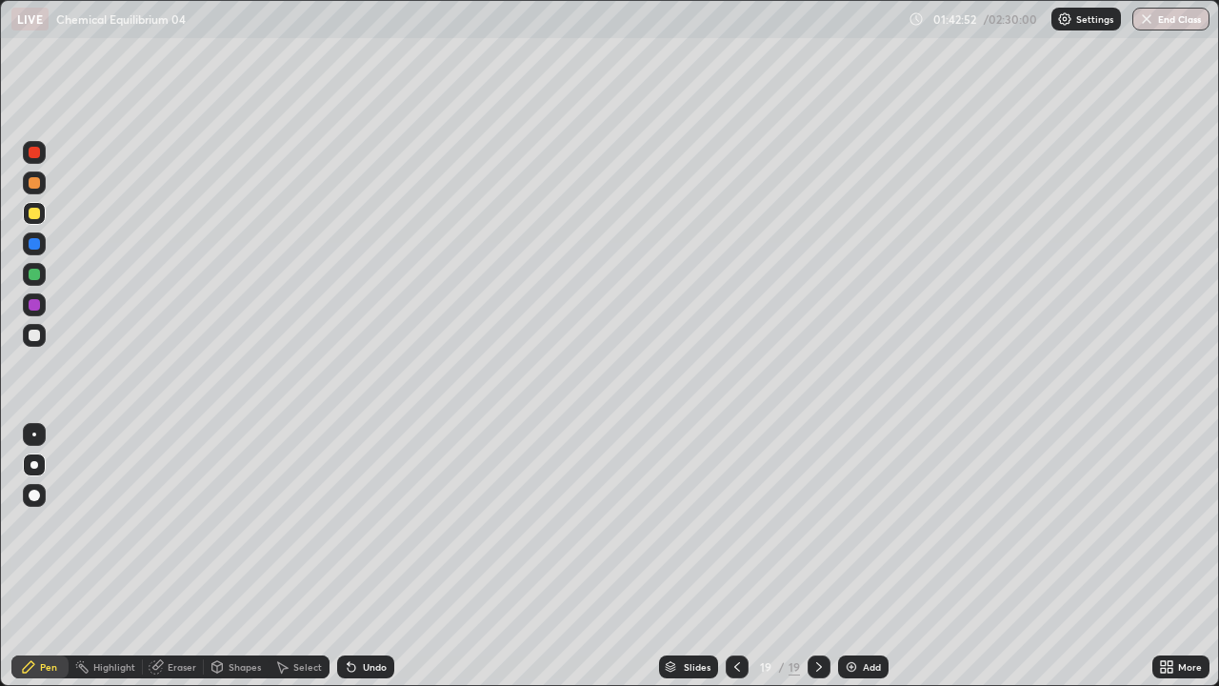
click at [372, 556] on div "Undo" at bounding box center [375, 667] width 24 height 10
click at [369, 556] on div "Undo" at bounding box center [375, 667] width 24 height 10
click at [736, 556] on icon at bounding box center [737, 666] width 15 height 15
click at [817, 556] on icon at bounding box center [819, 667] width 6 height 10
click at [849, 556] on img at bounding box center [851, 666] width 15 height 15
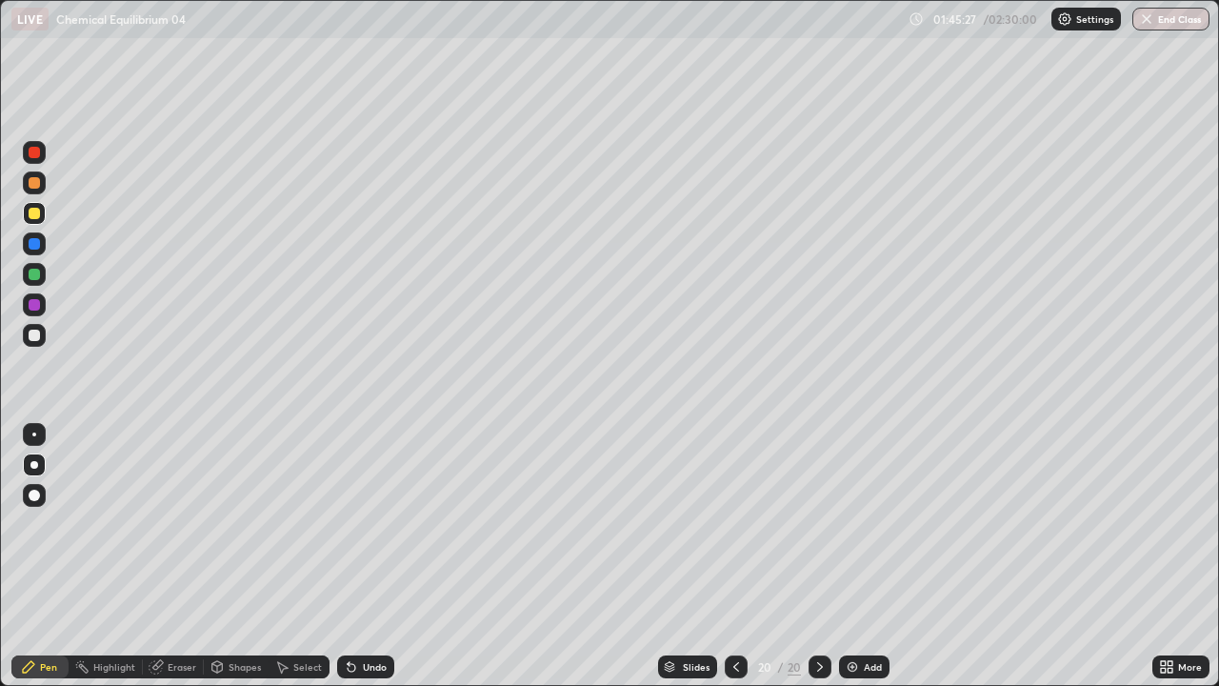
click at [39, 334] on div at bounding box center [34, 335] width 11 height 11
click at [364, 556] on div "Undo" at bounding box center [375, 667] width 24 height 10
click at [357, 556] on div "Undo" at bounding box center [365, 666] width 57 height 23
click at [871, 556] on div "Add" at bounding box center [864, 666] width 50 height 23
click at [191, 556] on div "Eraser" at bounding box center [182, 667] width 29 height 10
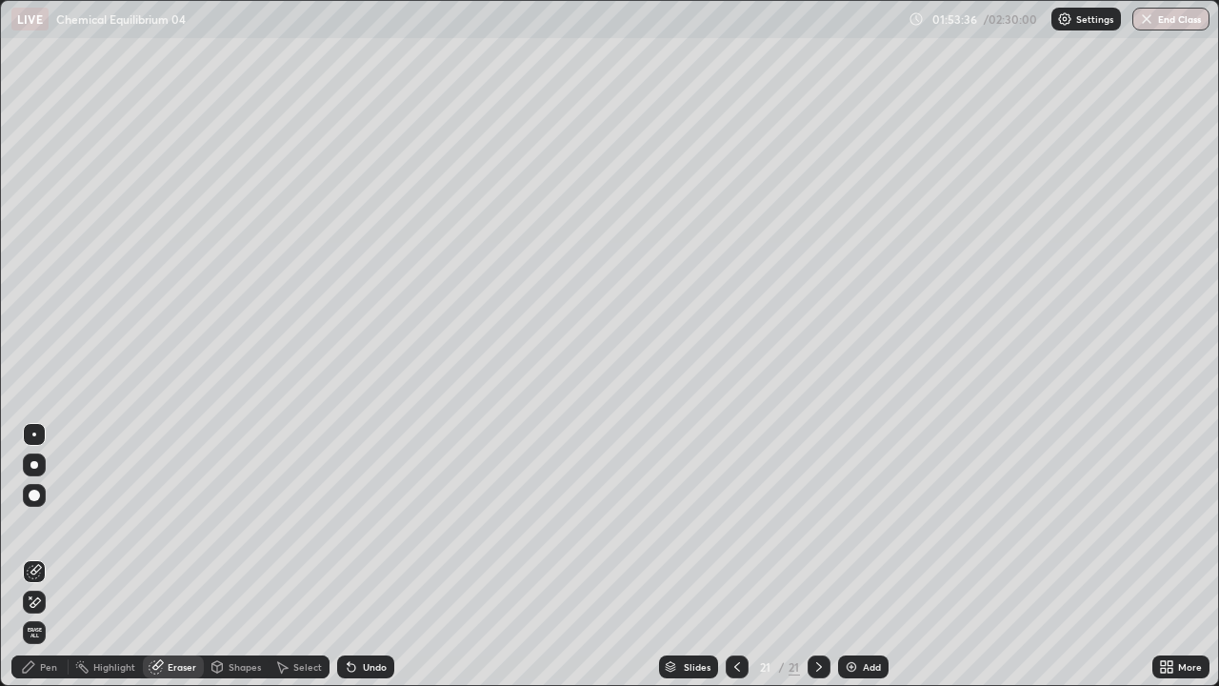
click at [54, 556] on div "Pen" at bounding box center [39, 666] width 57 height 23
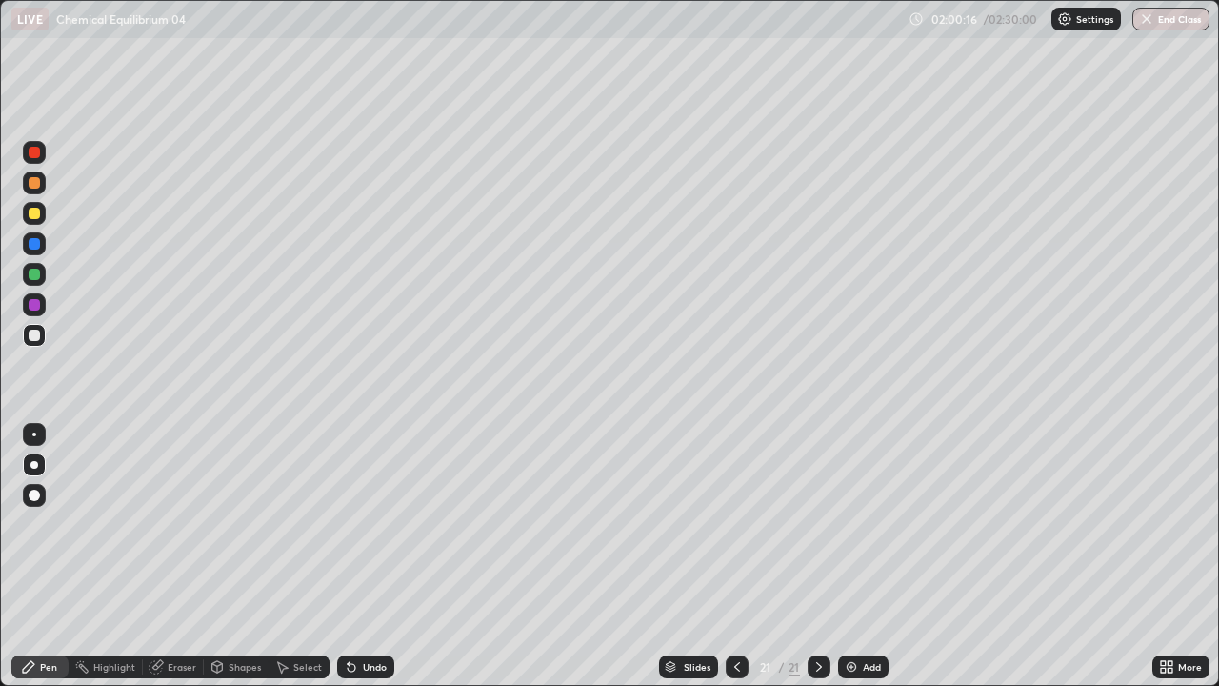
click at [361, 556] on div "Undo" at bounding box center [365, 666] width 57 height 23
click at [854, 556] on img at bounding box center [851, 666] width 15 height 15
click at [374, 556] on div "Undo" at bounding box center [375, 667] width 24 height 10
click at [388, 556] on div "Undo" at bounding box center [365, 666] width 57 height 23
click at [370, 556] on div "Undo" at bounding box center [375, 667] width 24 height 10
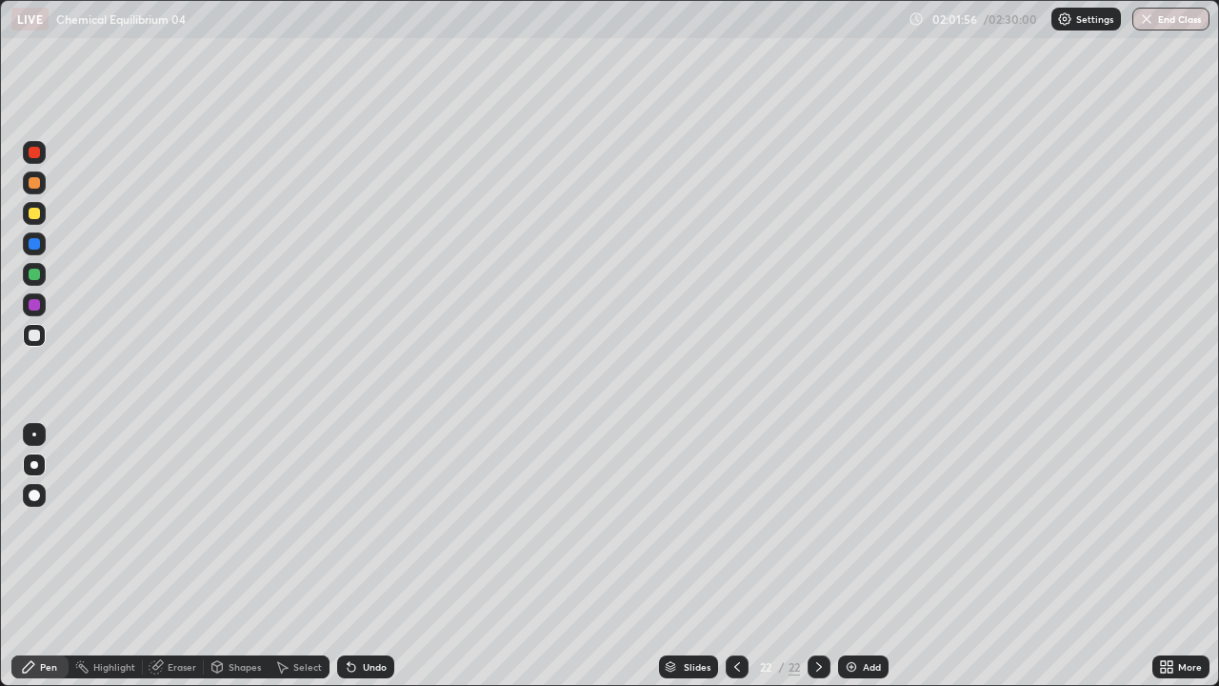
click at [370, 556] on div "Undo" at bounding box center [375, 667] width 24 height 10
click at [372, 556] on div "Undo" at bounding box center [375, 667] width 24 height 10
click at [381, 556] on div "Undo" at bounding box center [375, 667] width 24 height 10
click at [375, 556] on div "Undo" at bounding box center [365, 666] width 57 height 23
click at [383, 556] on div "Undo" at bounding box center [375, 667] width 24 height 10
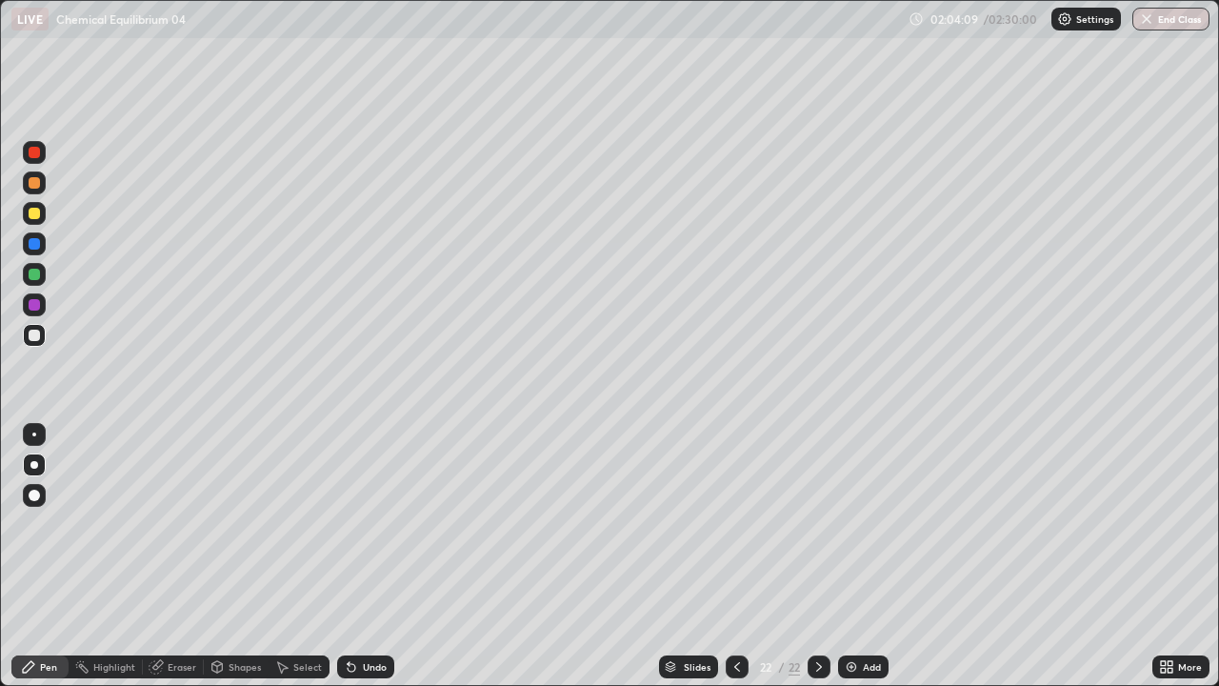
click at [855, 556] on img at bounding box center [851, 666] width 15 height 15
click at [369, 556] on div "Undo" at bounding box center [375, 667] width 24 height 10
click at [364, 556] on div "Undo" at bounding box center [375, 667] width 24 height 10
click at [371, 556] on div "Undo" at bounding box center [375, 667] width 24 height 10
click at [371, 556] on div "Undo" at bounding box center [365, 666] width 57 height 23
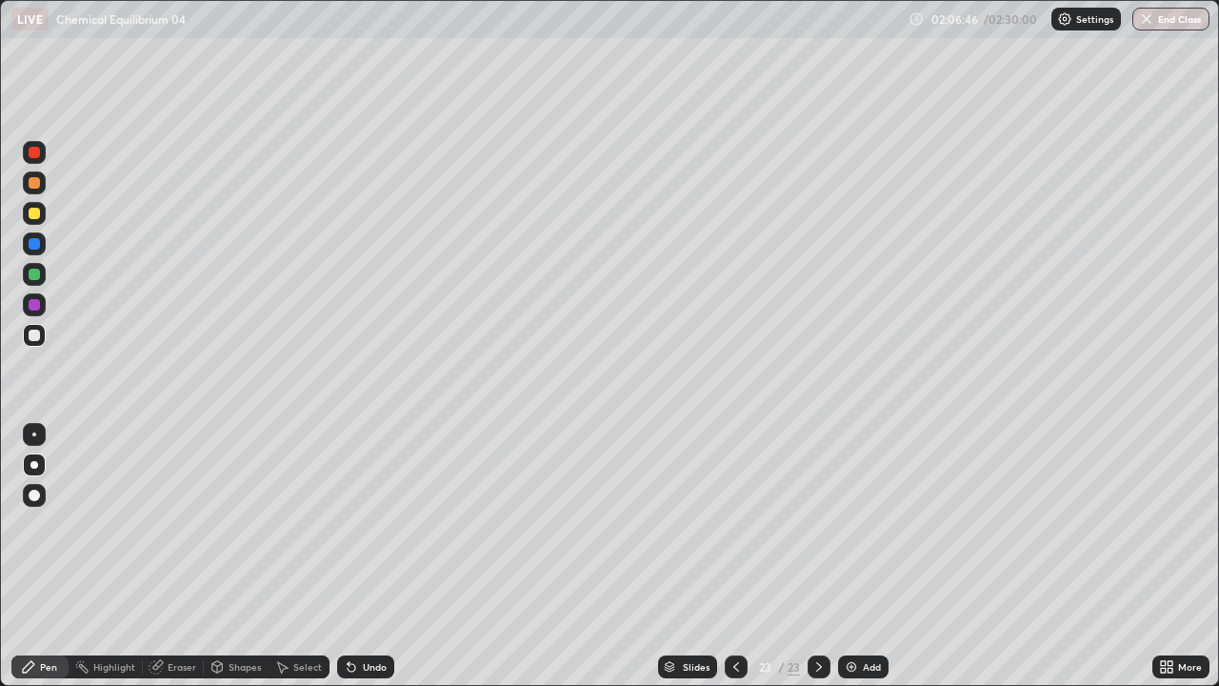
click at [371, 556] on div "Undo" at bounding box center [365, 666] width 57 height 23
click at [355, 556] on icon at bounding box center [351, 666] width 15 height 15
click at [35, 279] on div at bounding box center [34, 274] width 11 height 11
click at [36, 217] on div at bounding box center [34, 213] width 11 height 11
click at [30, 269] on div at bounding box center [34, 274] width 11 height 11
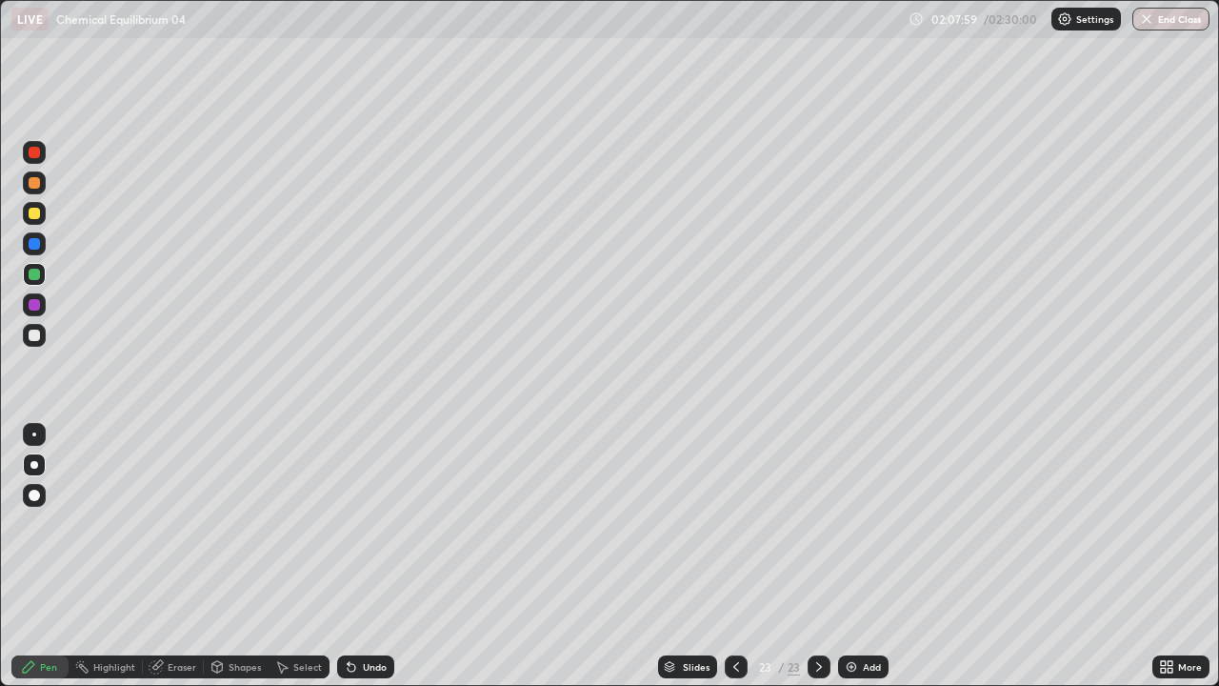
click at [366, 556] on div "Undo" at bounding box center [365, 666] width 57 height 23
click at [37, 186] on div at bounding box center [34, 182] width 11 height 11
click at [367, 556] on div "Undo" at bounding box center [365, 666] width 57 height 23
click at [368, 556] on div "Undo" at bounding box center [365, 666] width 57 height 23
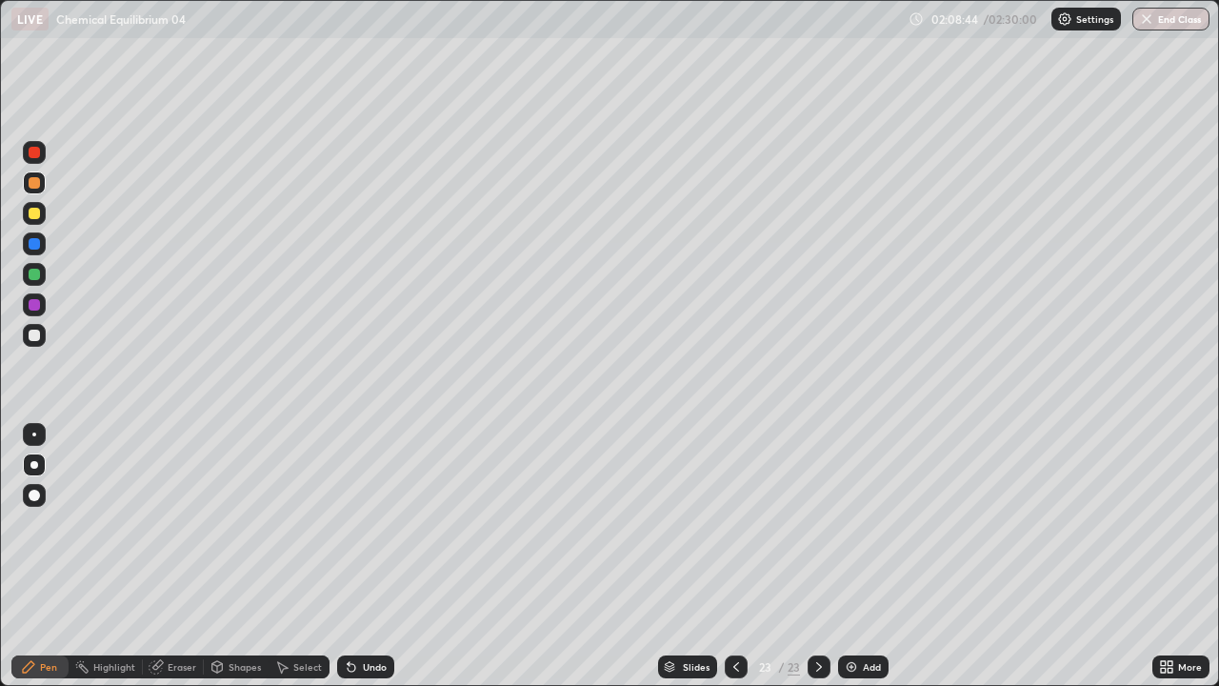
click at [368, 556] on div "Undo" at bounding box center [365, 666] width 57 height 23
click at [1162, 13] on button "End Class" at bounding box center [1171, 19] width 77 height 23
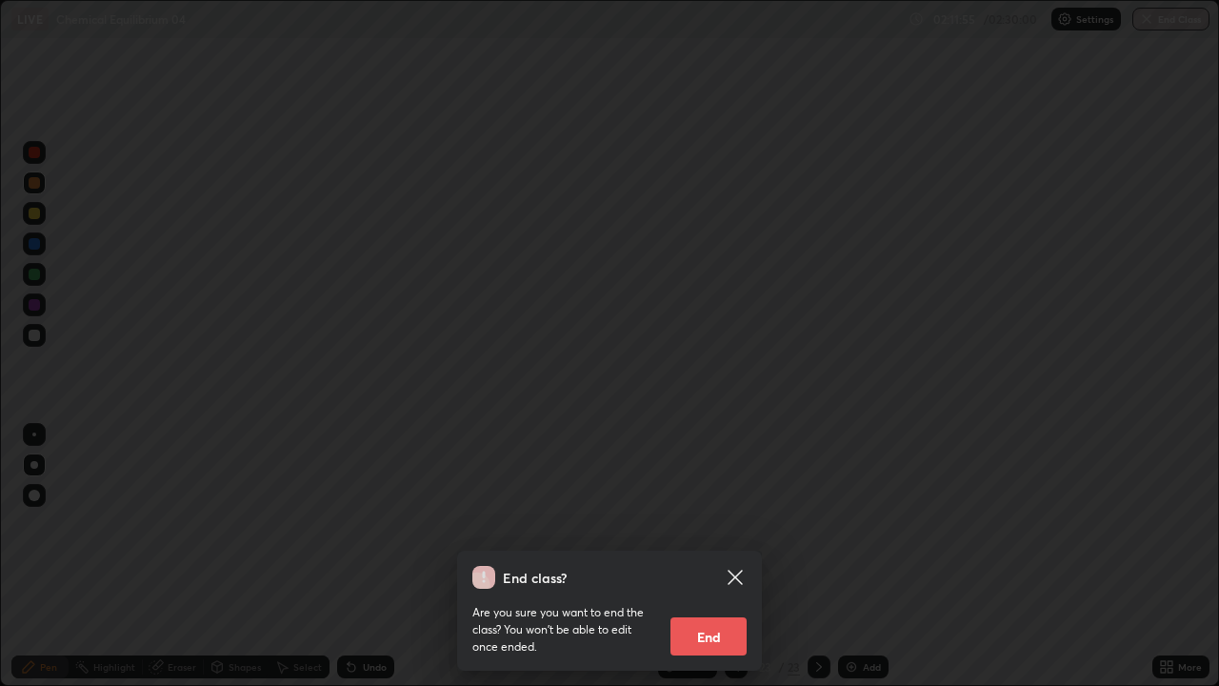
click at [724, 556] on button "End" at bounding box center [709, 636] width 76 height 38
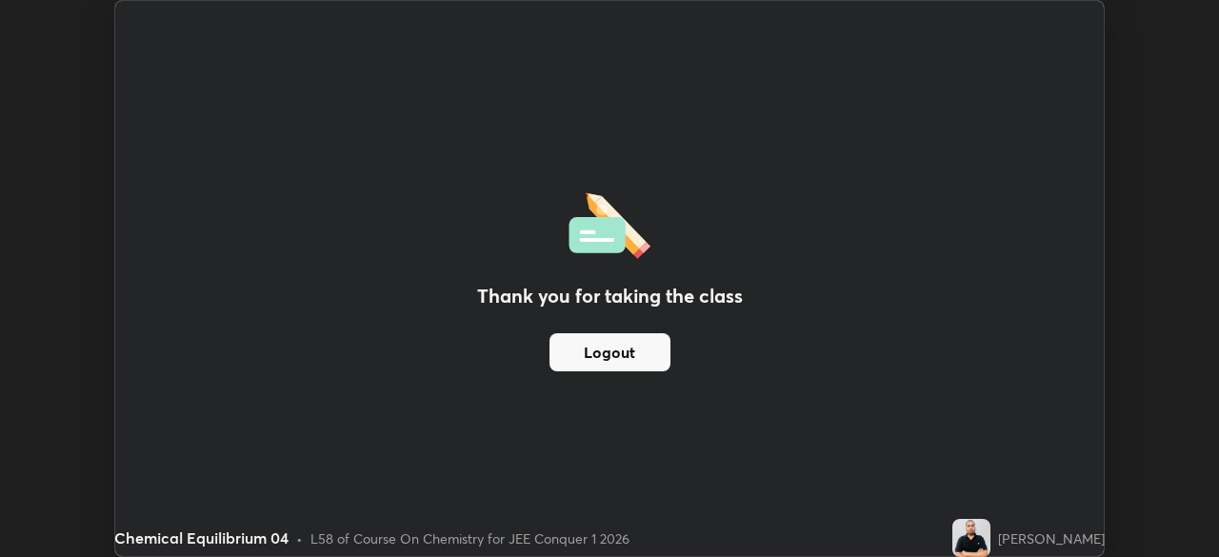
scroll to position [94712, 94050]
